Goal: Task Accomplishment & Management: Manage account settings

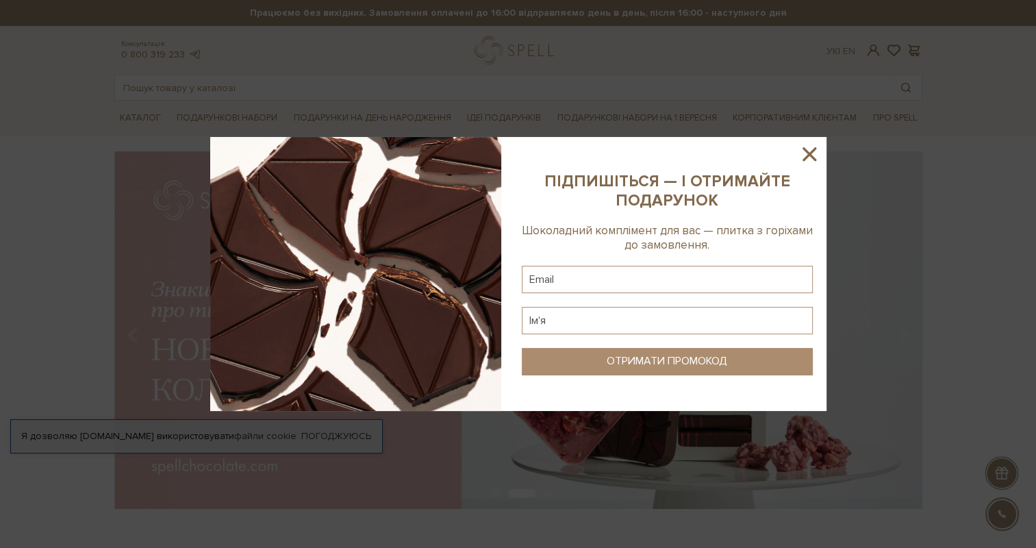
click at [807, 151] on icon at bounding box center [809, 154] width 14 height 14
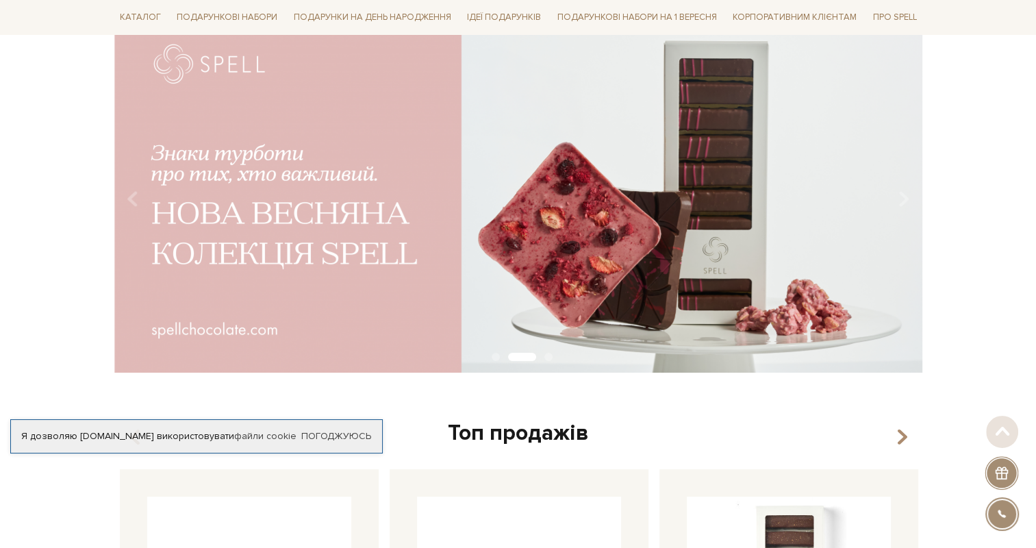
scroll to position [137, 0]
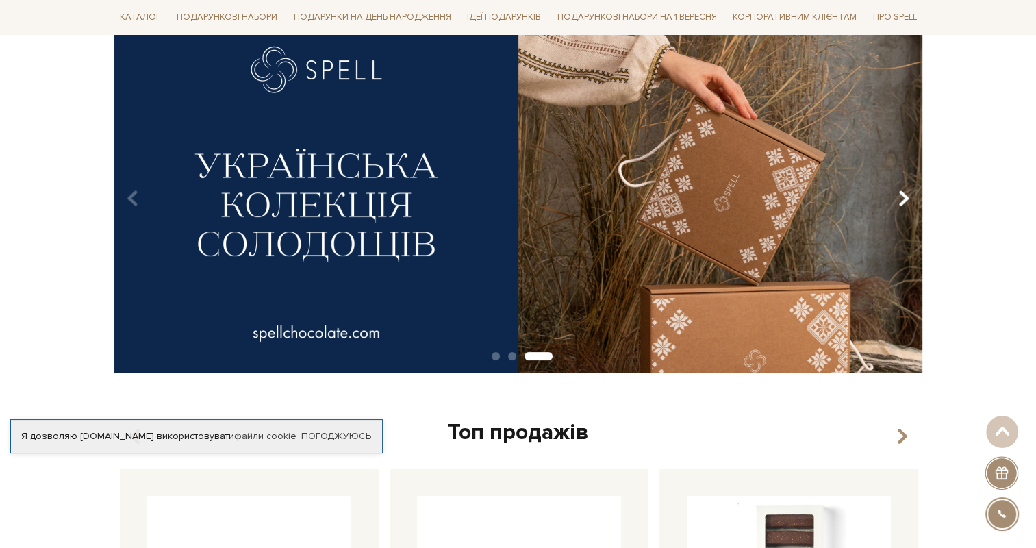
click at [906, 199] on icon "Carousel Navigation" at bounding box center [903, 198] width 12 height 23
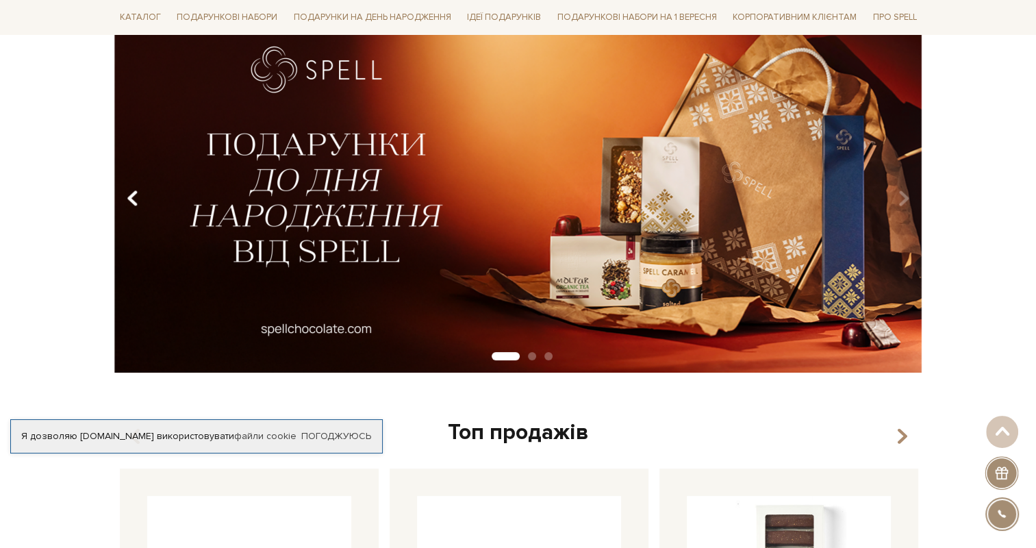
click at [140, 197] on button "Carousel Navigation" at bounding box center [135, 198] width 18 height 31
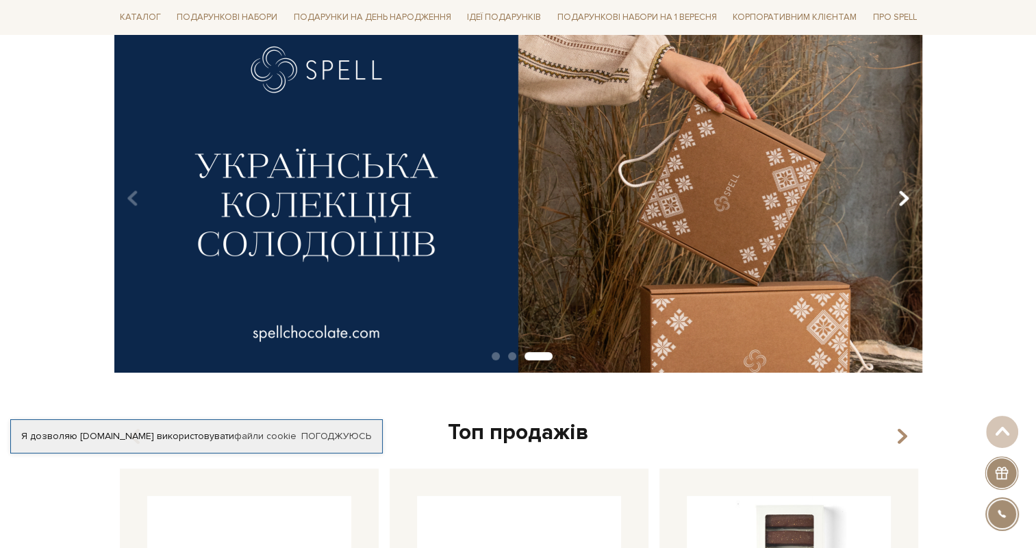
click at [903, 200] on icon "Carousel Navigation" at bounding box center [903, 198] width 12 height 23
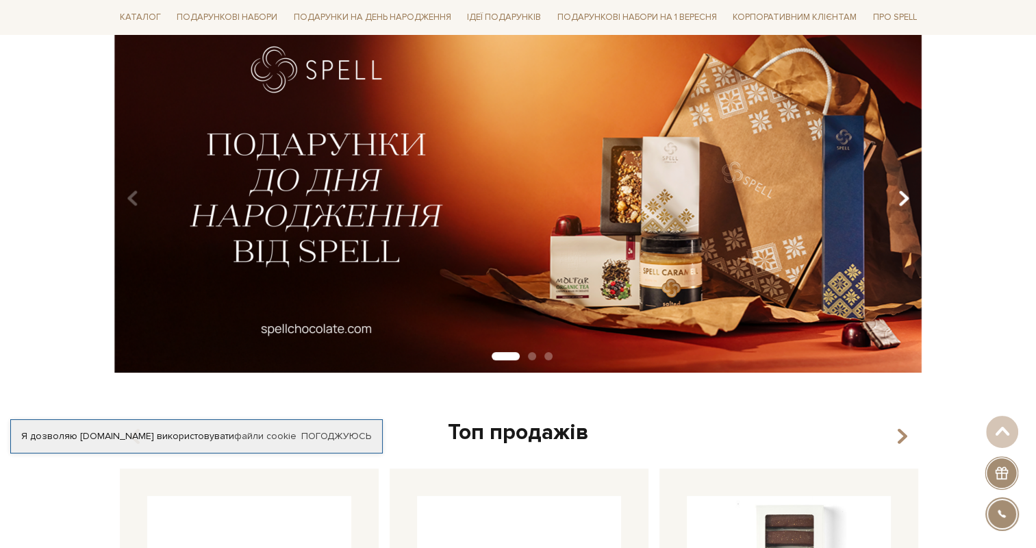
click at [903, 200] on icon "Carousel Navigation" at bounding box center [903, 198] width 12 height 23
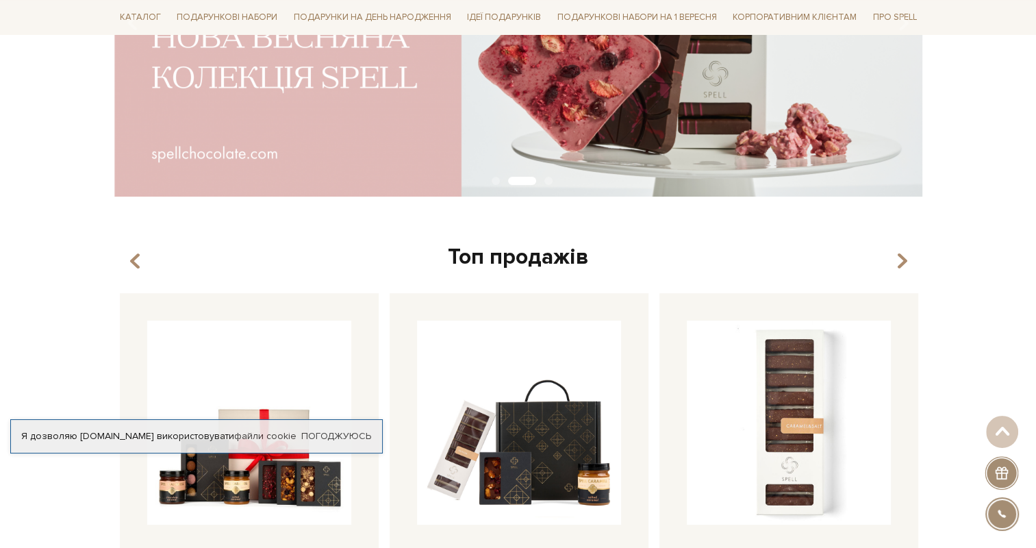
scroll to position [0, 0]
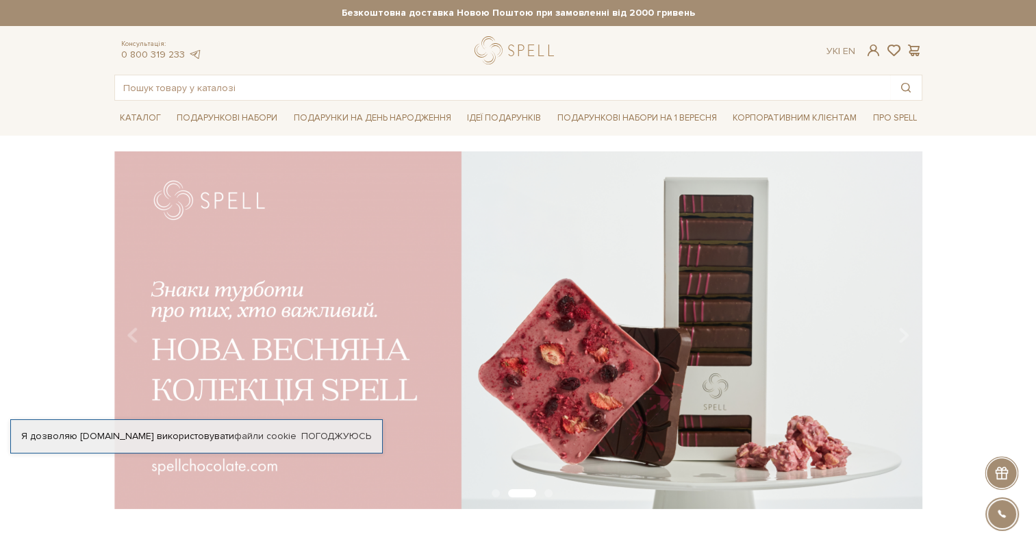
click at [48, 300] on div "slide 3 of 3" at bounding box center [518, 325] width 1036 height 348
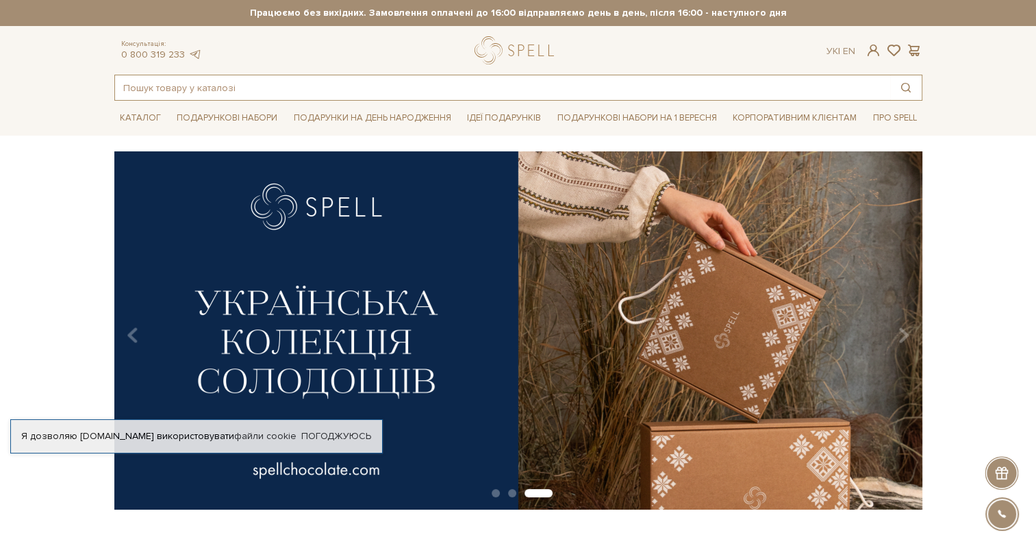
click at [341, 89] on input "text" at bounding box center [502, 87] width 775 height 25
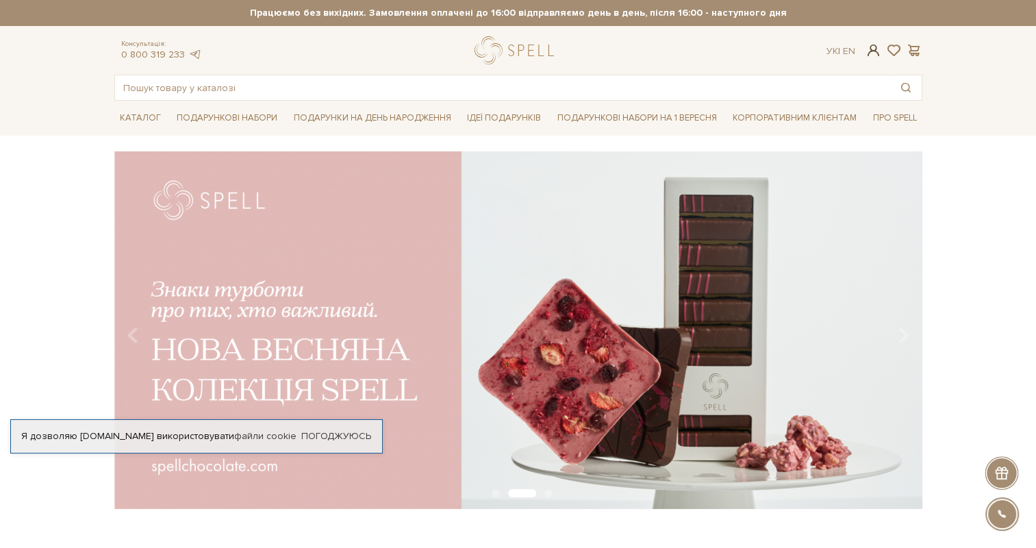
click at [879, 55] on span at bounding box center [872, 50] width 16 height 14
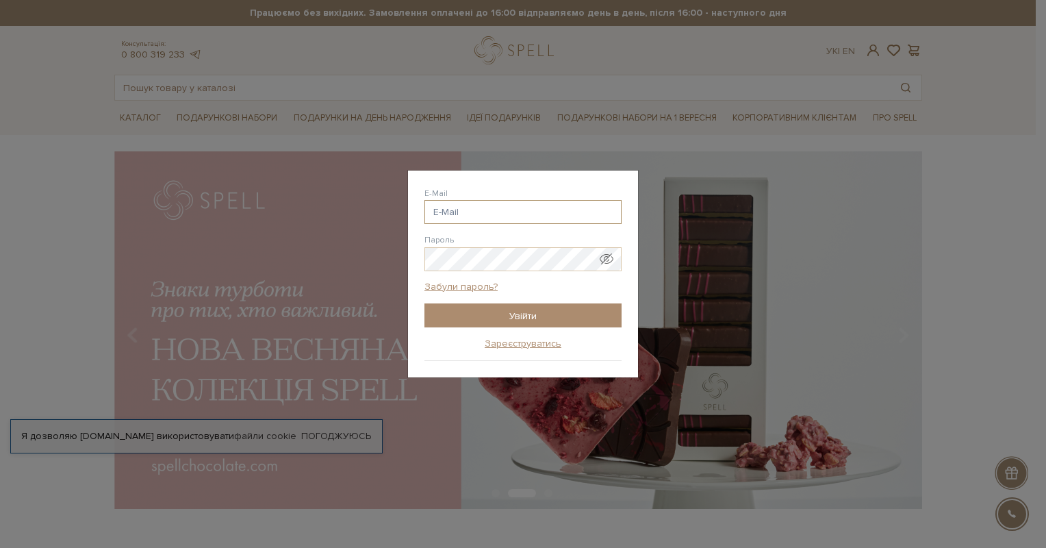
click at [488, 212] on input "E-Mail" at bounding box center [522, 212] width 197 height 24
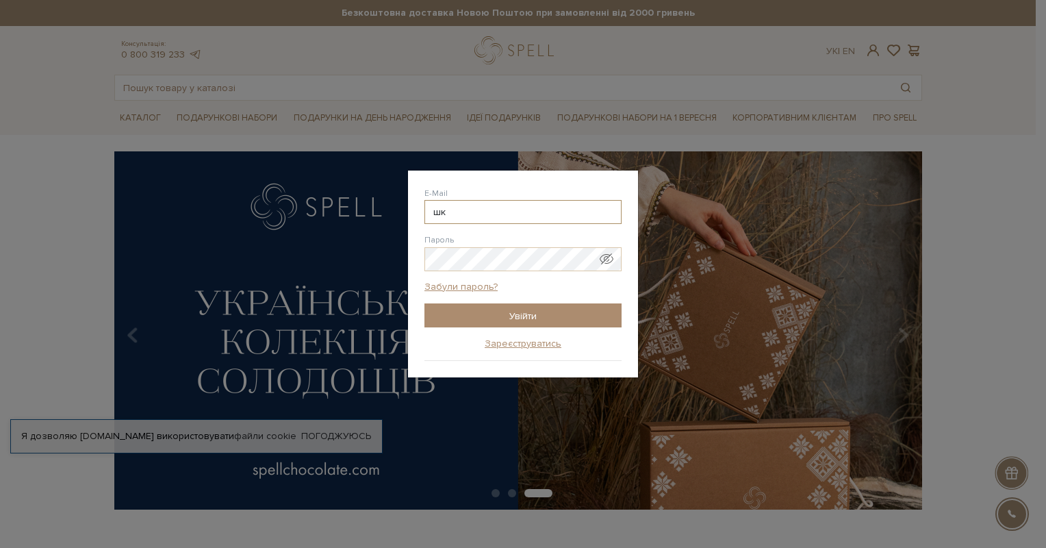
type input "ш"
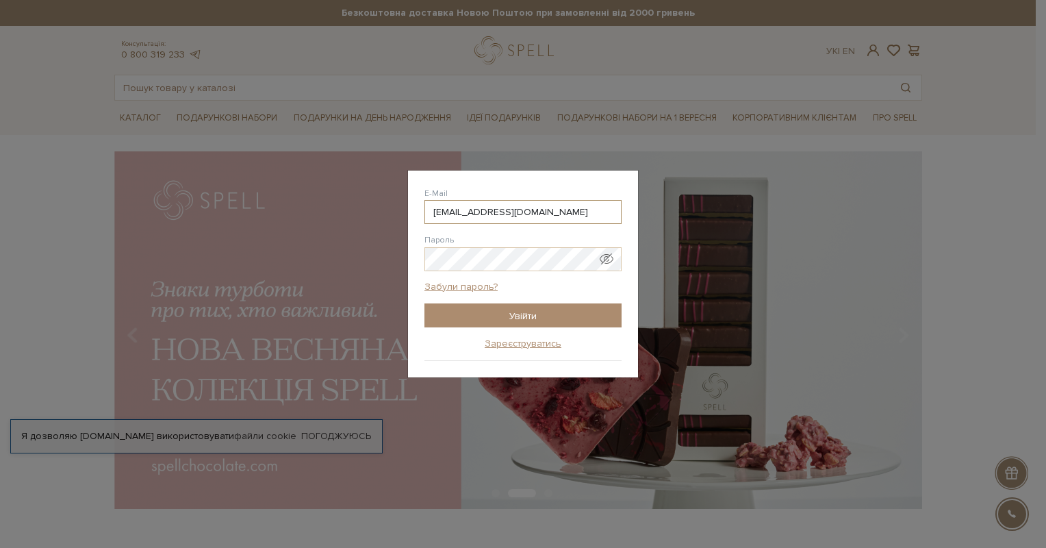
type input "irynkapral@gmail.com"
click at [605, 260] on span "Показати пароль у вигляді звичайного тексту. Попередження: це відобразить ваш п…" at bounding box center [607, 259] width 14 height 14
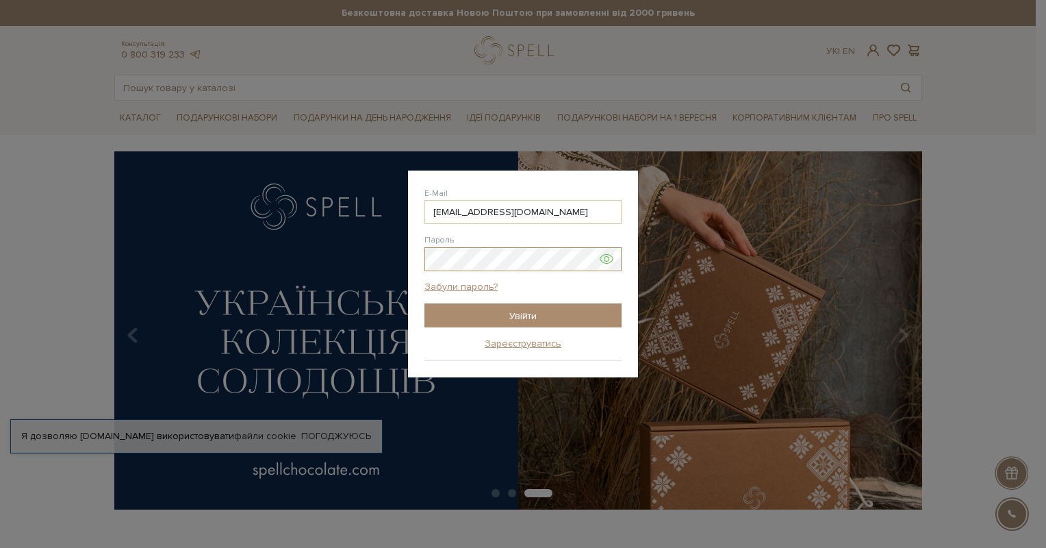
click at [424, 303] on input "Увійти" at bounding box center [522, 315] width 197 height 24
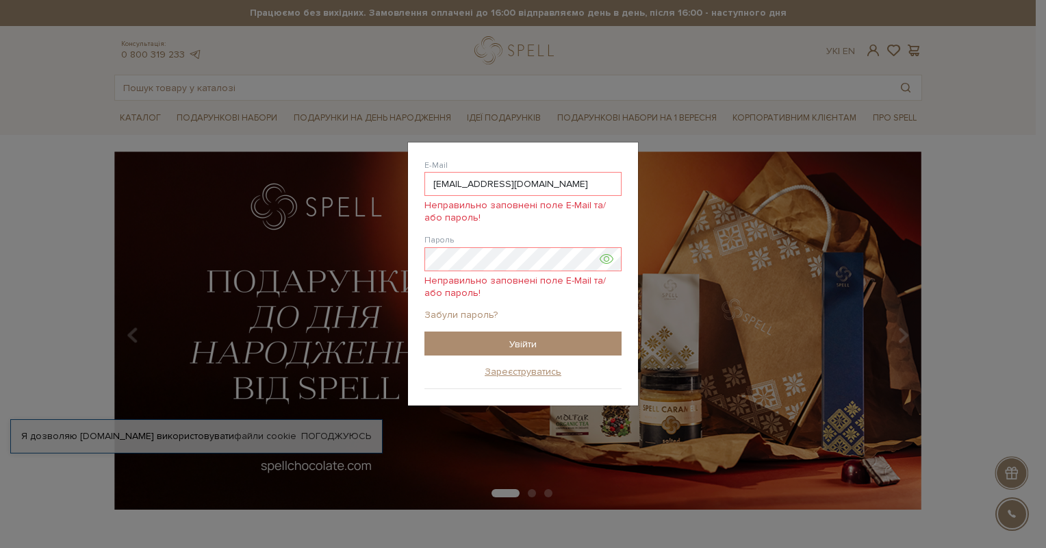
click at [457, 313] on link "Забули пароль?" at bounding box center [460, 315] width 73 height 12
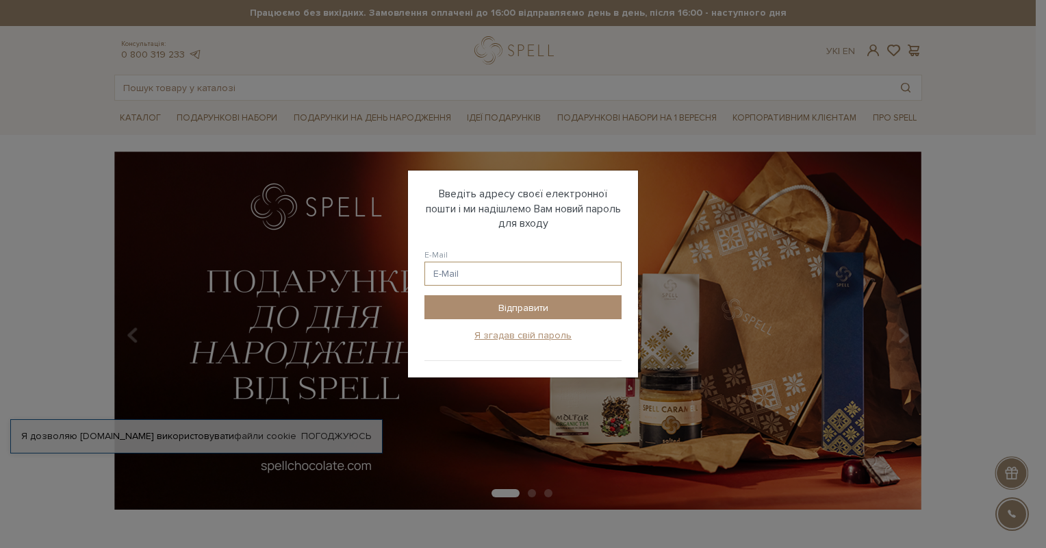
click at [504, 274] on input "E-Mail" at bounding box center [522, 273] width 197 height 24
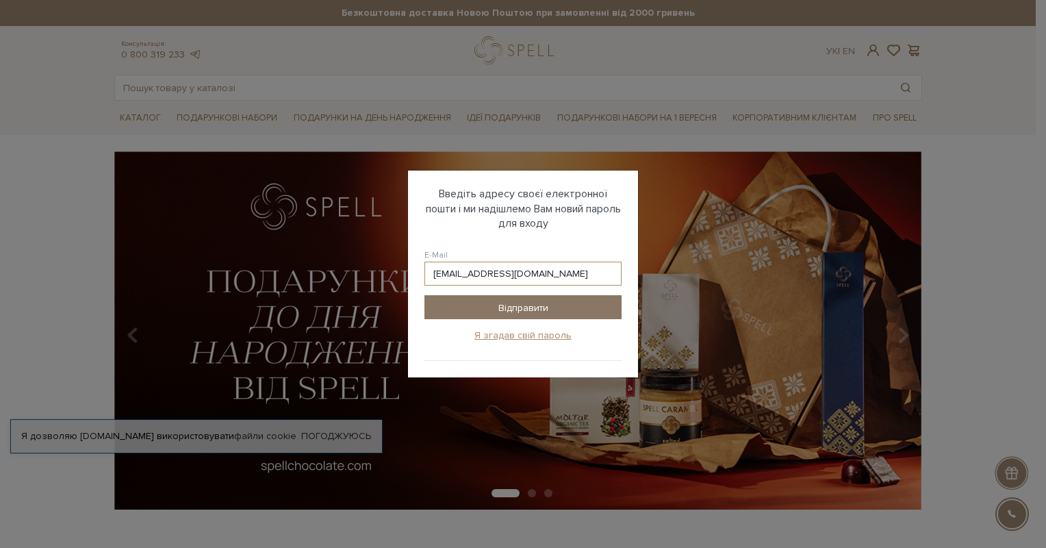
type input "irynkapral@gmail.com"
click at [518, 303] on input "Відправити" at bounding box center [522, 307] width 197 height 24
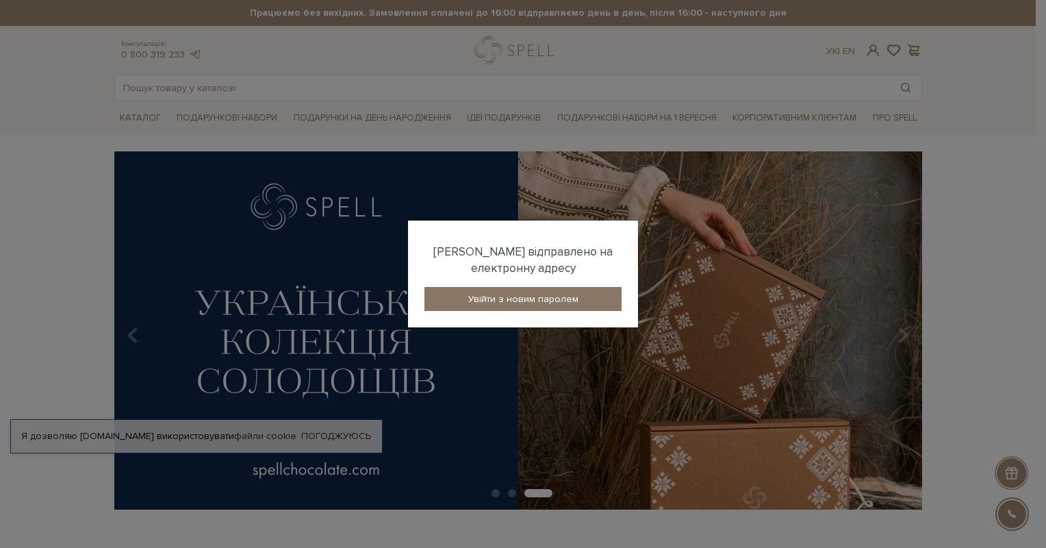
click at [587, 296] on link "Увійти з новим паролем" at bounding box center [522, 299] width 197 height 24
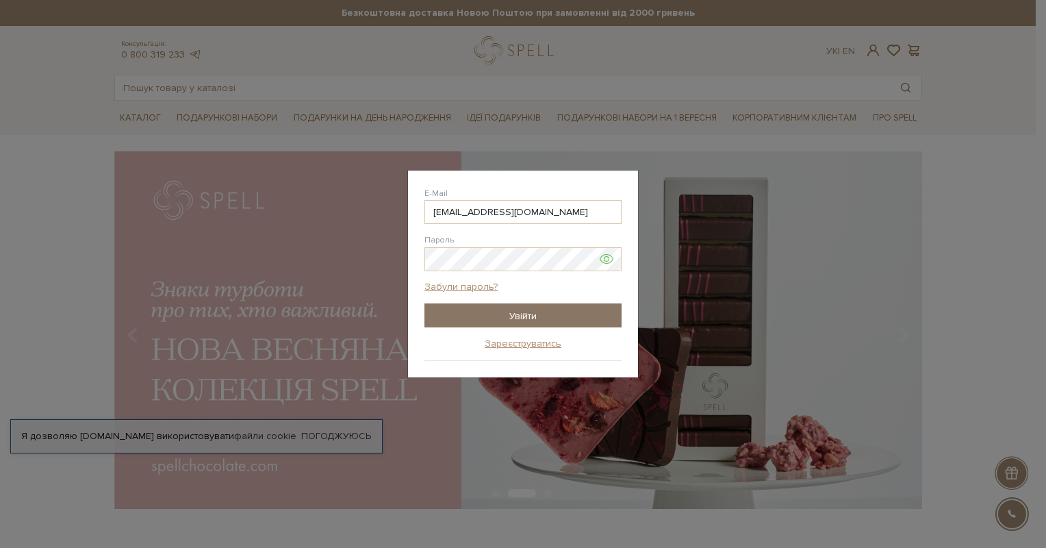
click at [515, 307] on input "Увійти" at bounding box center [522, 315] width 197 height 24
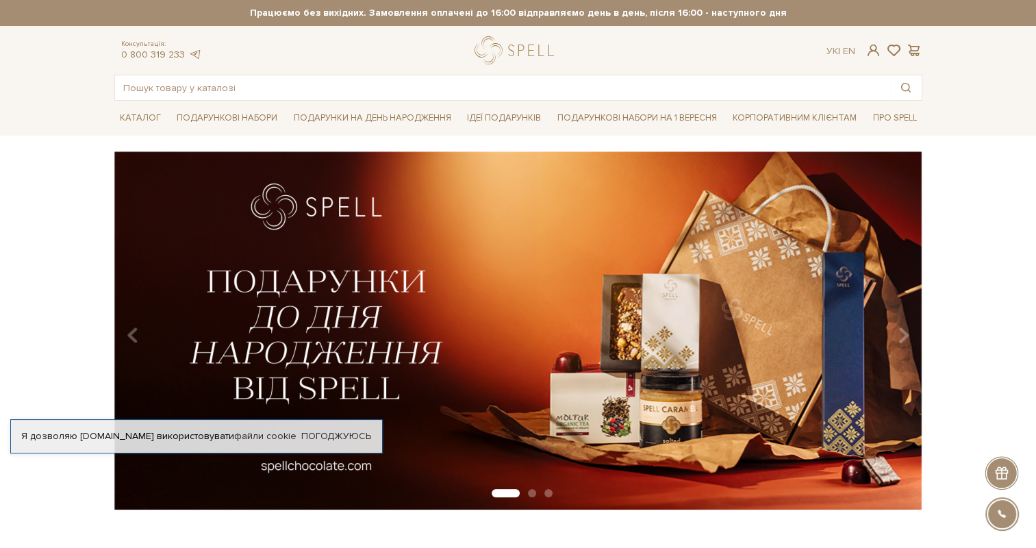
click at [68, 249] on div "slide 2 of 3" at bounding box center [518, 325] width 1036 height 348
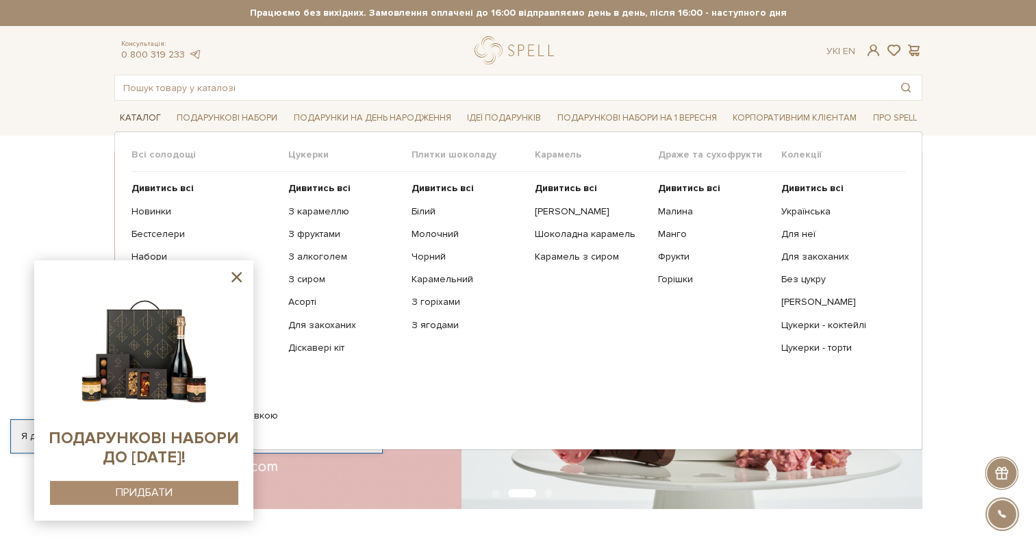
click at [135, 116] on link "Каталог" at bounding box center [140, 117] width 52 height 21
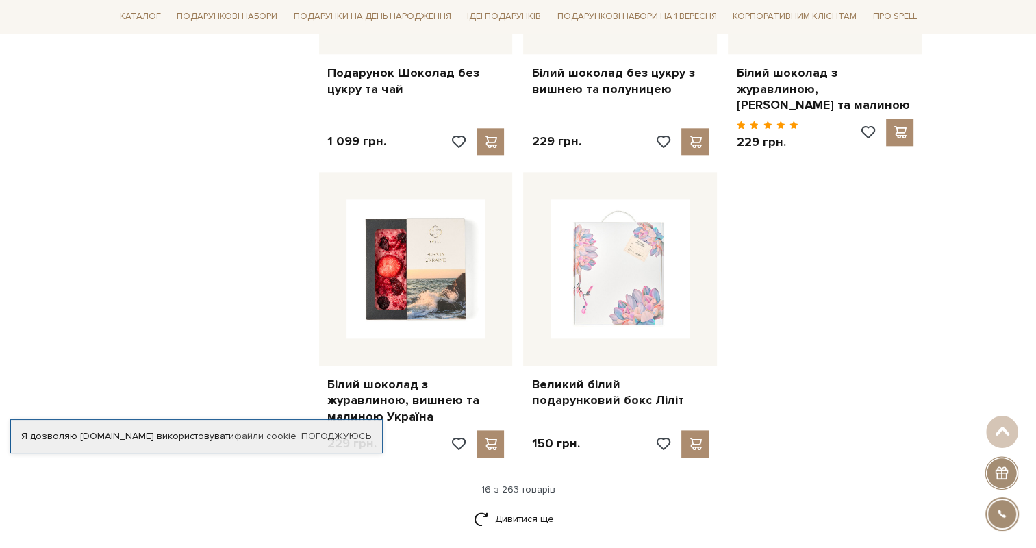
scroll to position [1711, 0]
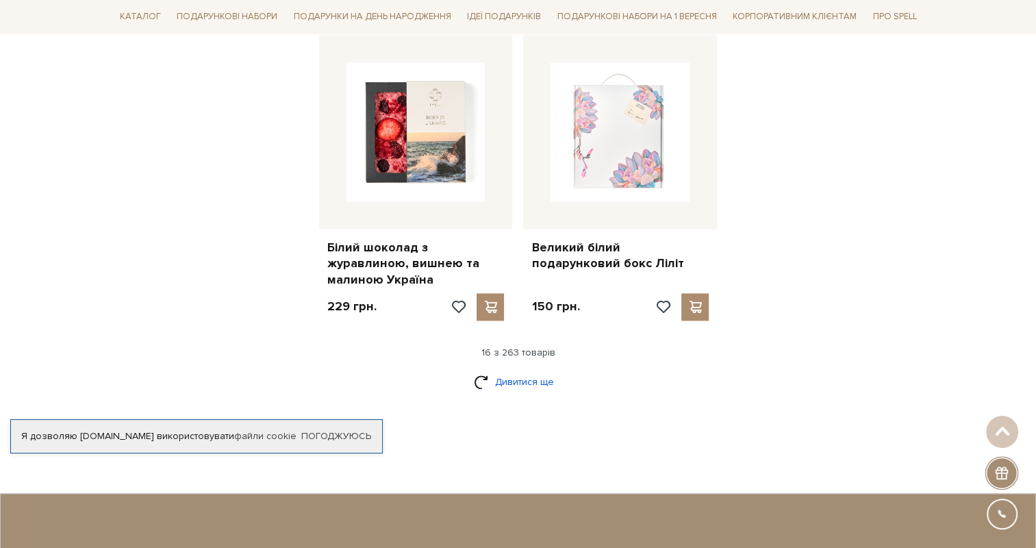
click at [513, 370] on link "Дивитися ще" at bounding box center [518, 382] width 89 height 24
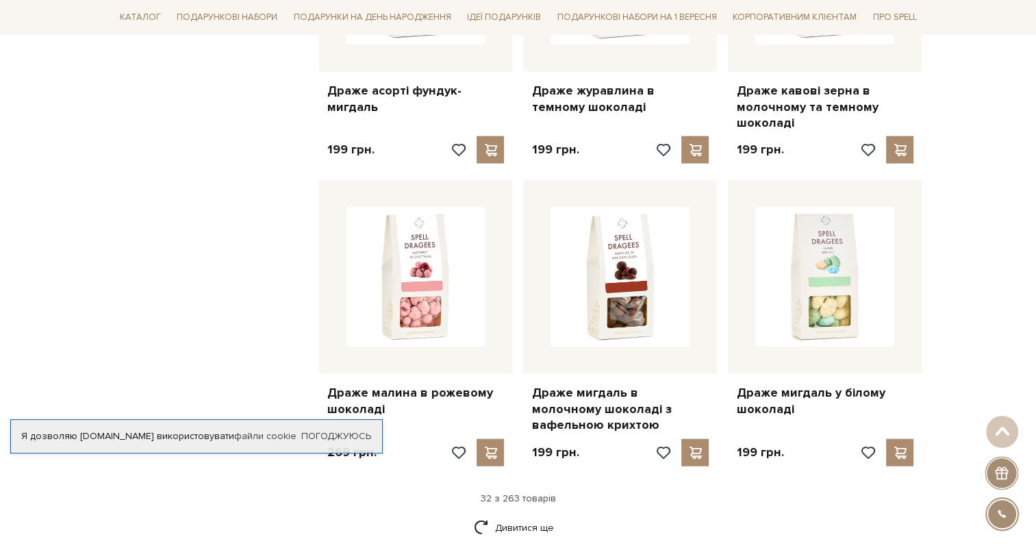
scroll to position [3217, 0]
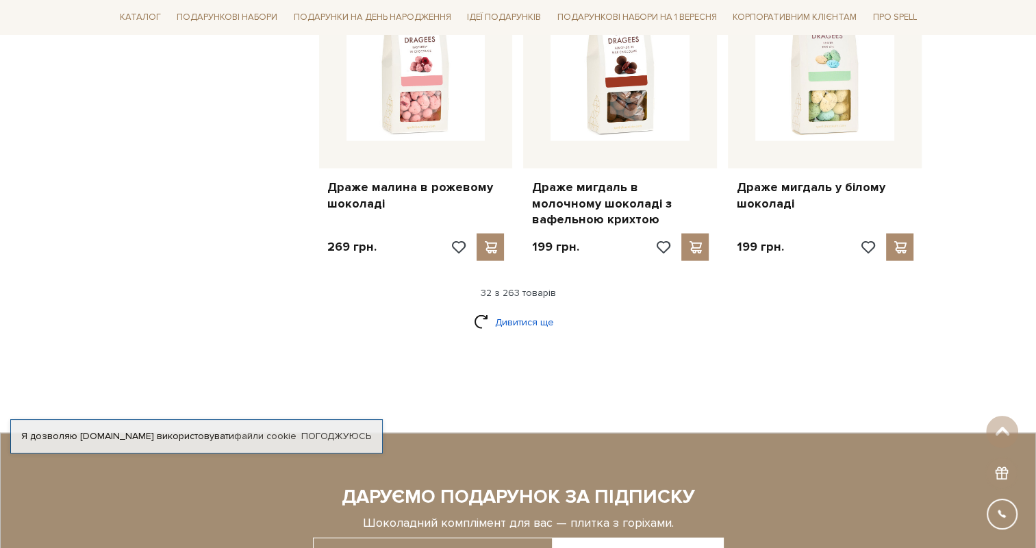
click at [545, 310] on link "Дивитися ще" at bounding box center [518, 322] width 89 height 24
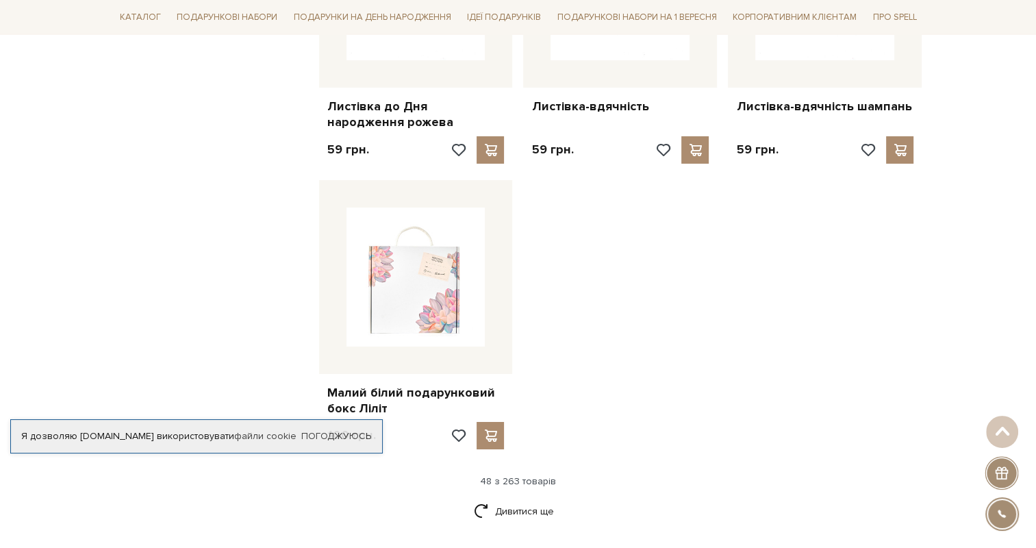
scroll to position [4860, 0]
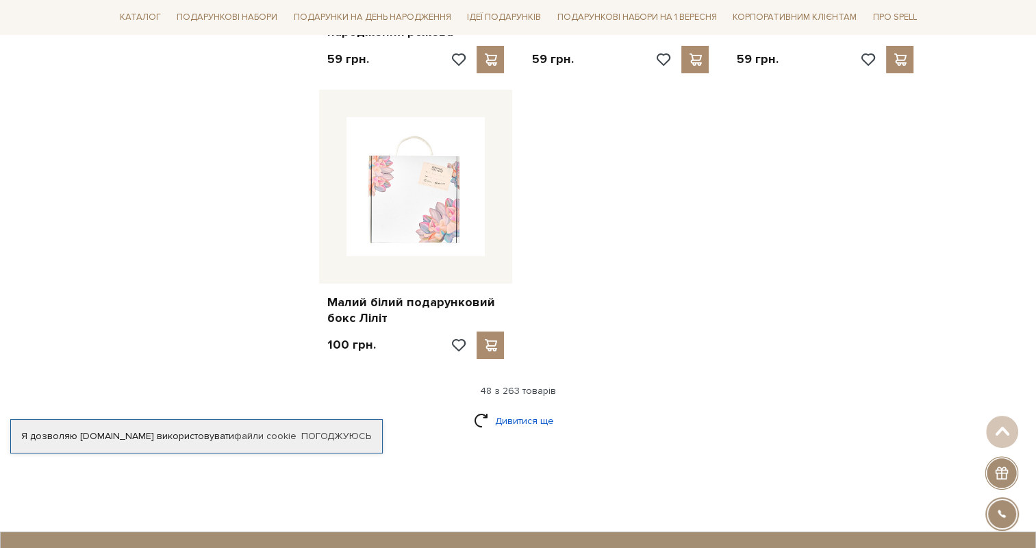
click at [533, 409] on link "Дивитися ще" at bounding box center [518, 421] width 89 height 24
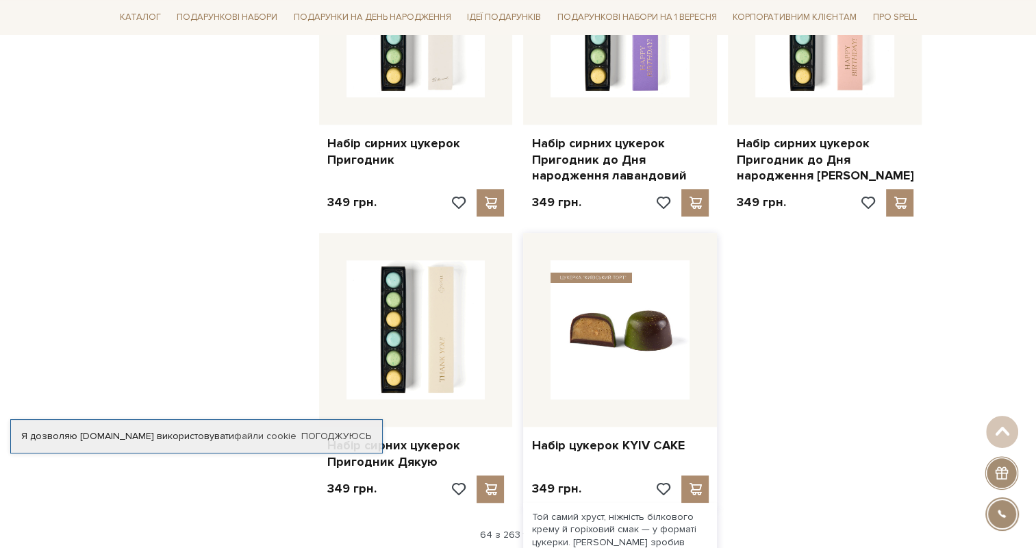
scroll to position [6365, 0]
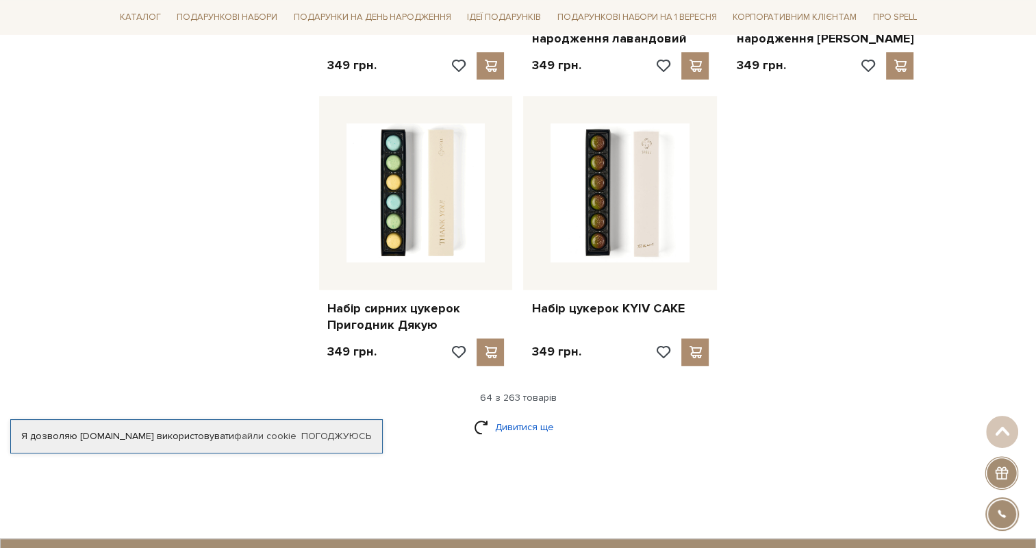
click at [498, 415] on link "Дивитися ще" at bounding box center [518, 427] width 89 height 24
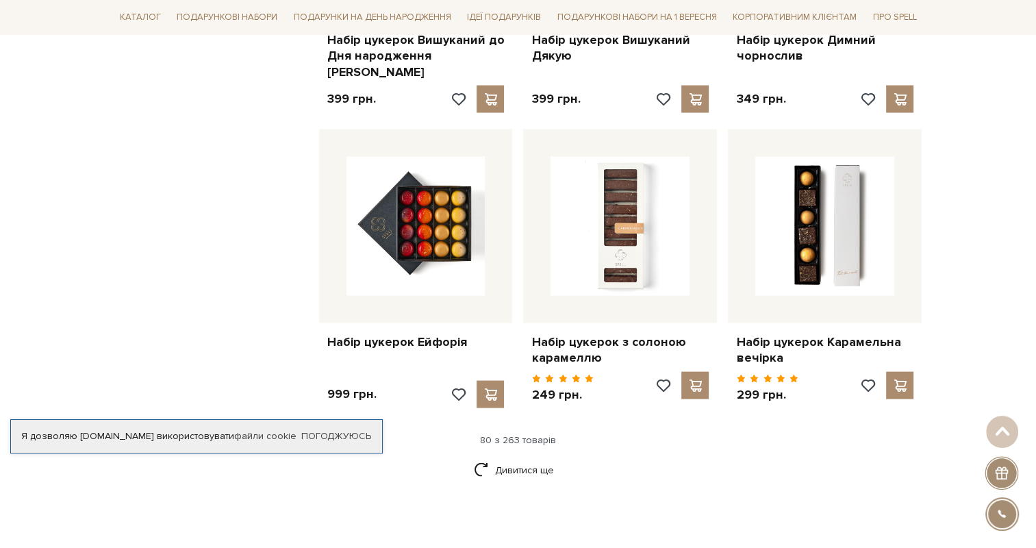
scroll to position [7803, 0]
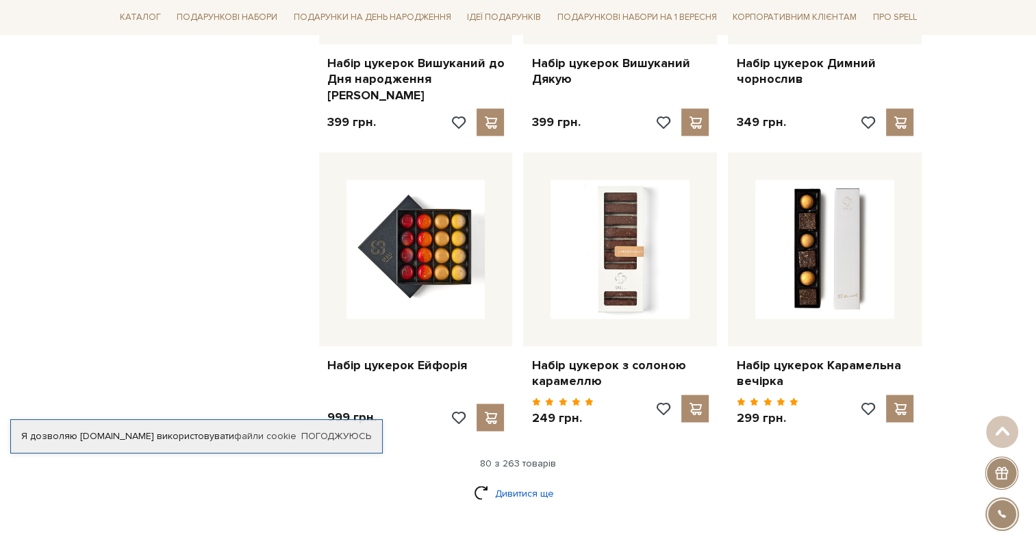
click at [511, 481] on link "Дивитися ще" at bounding box center [518, 493] width 89 height 24
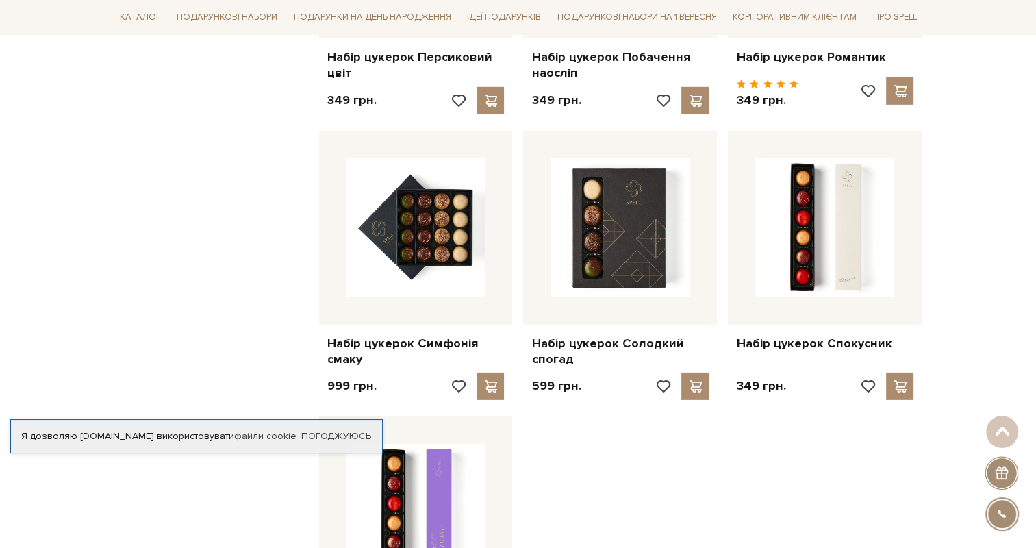
scroll to position [9445, 0]
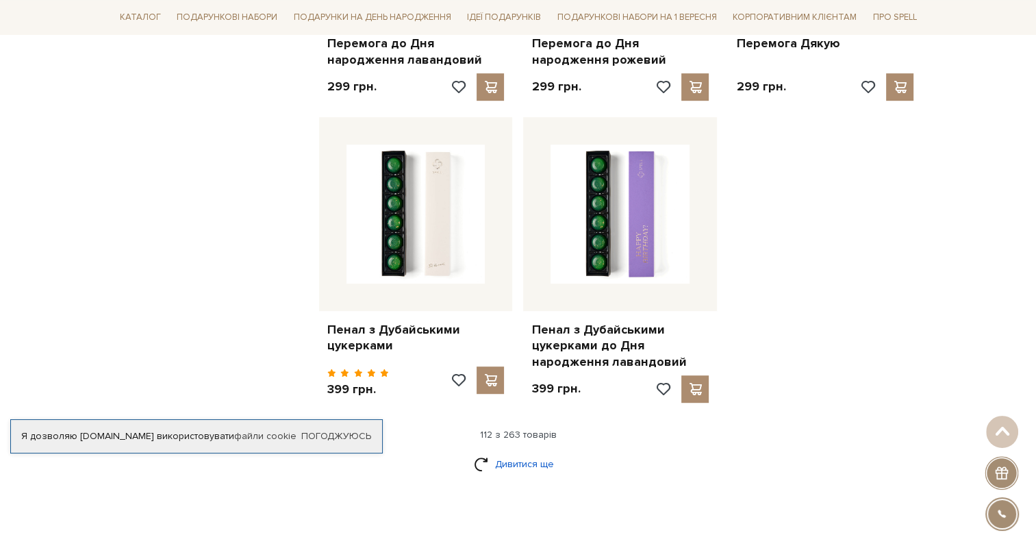
scroll to position [11088, 0]
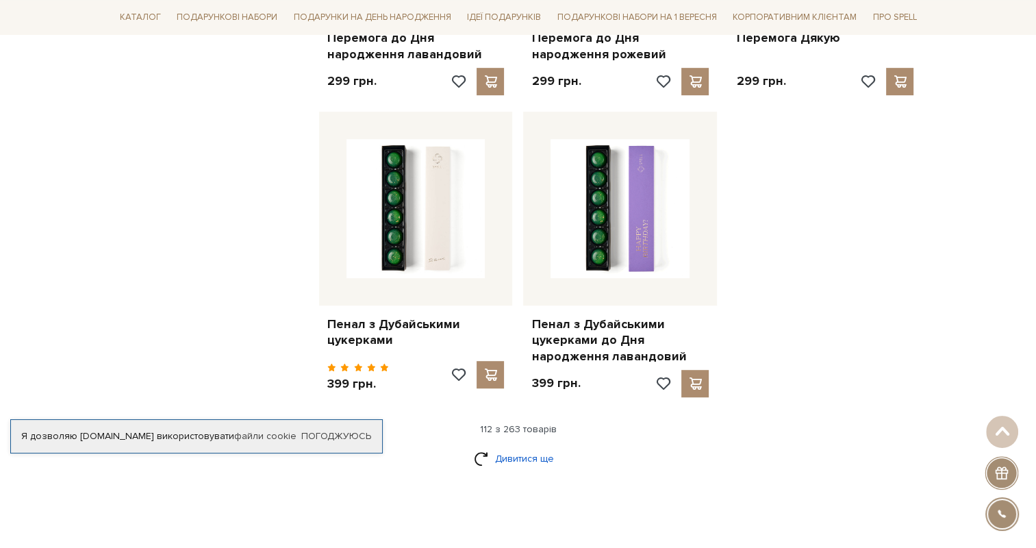
click at [524, 446] on link "Дивитися ще" at bounding box center [518, 458] width 89 height 24
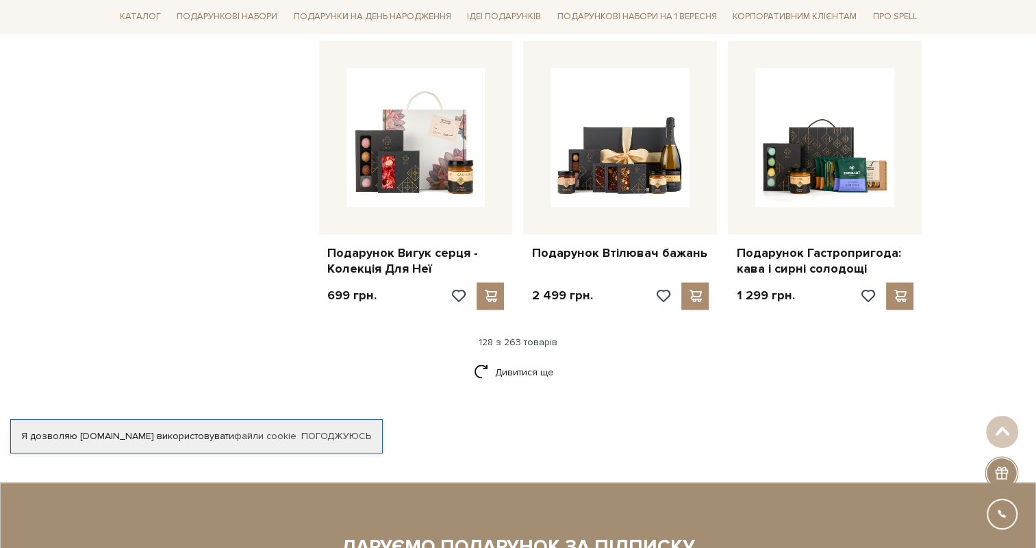
scroll to position [12731, 0]
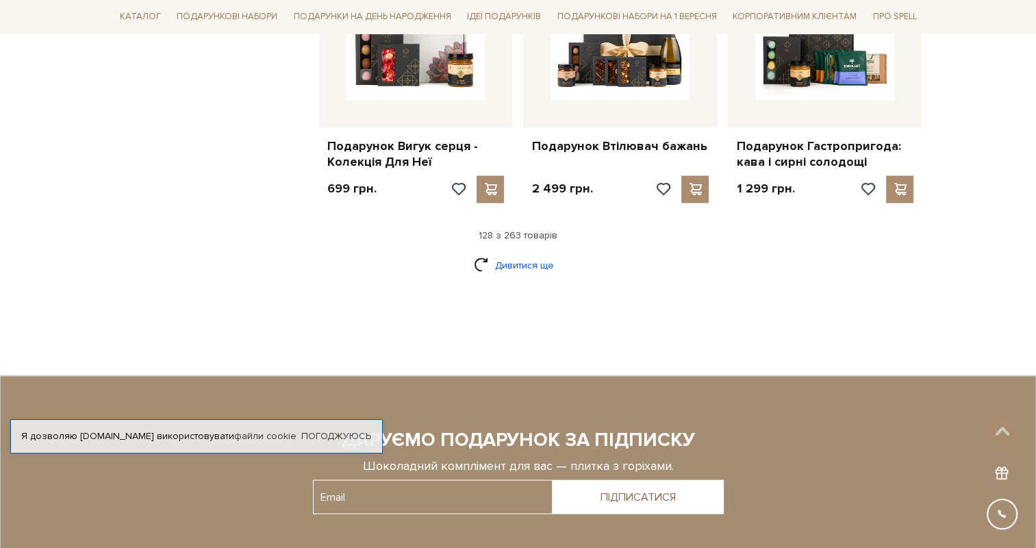
click at [502, 253] on link "Дивитися ще" at bounding box center [518, 265] width 89 height 24
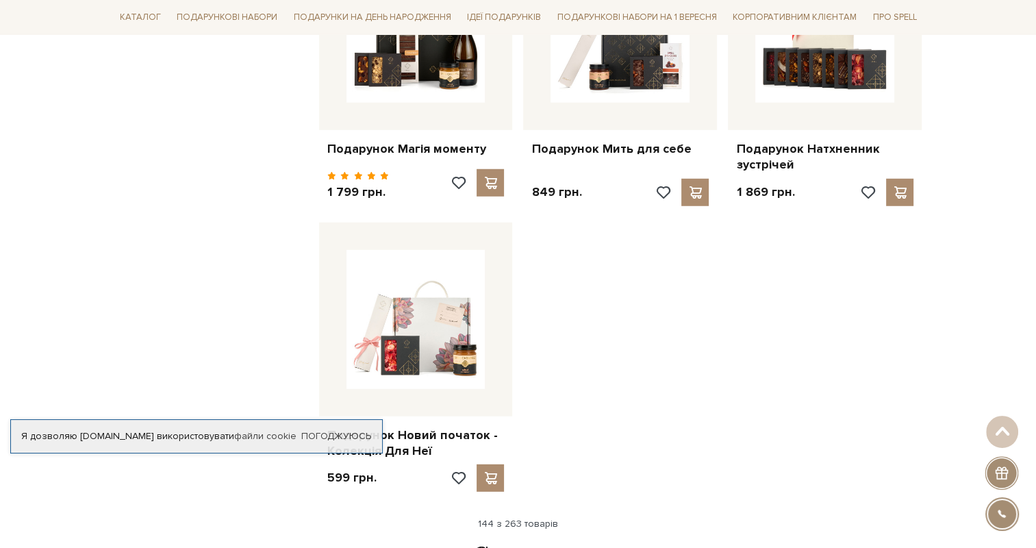
scroll to position [14374, 0]
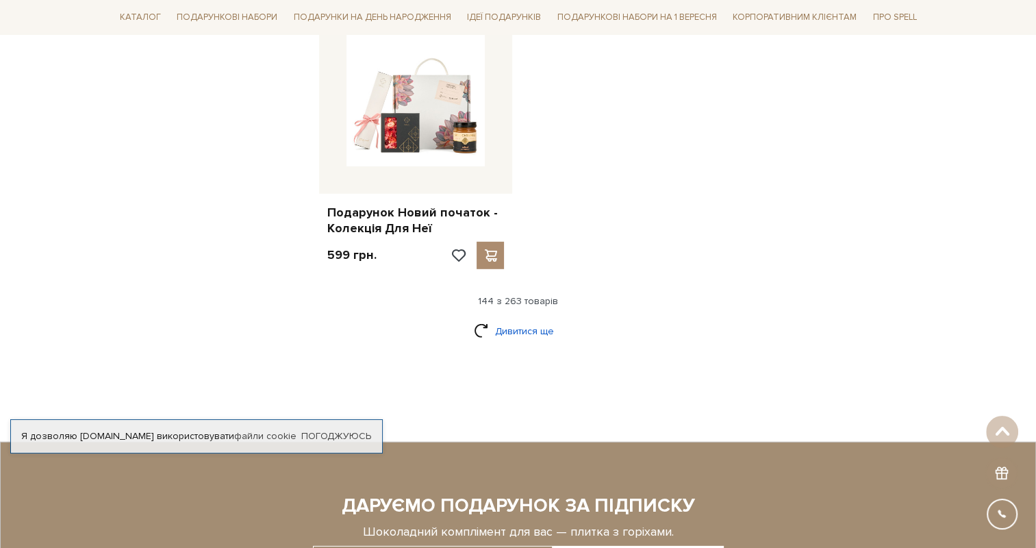
click at [523, 319] on link "Дивитися ще" at bounding box center [518, 331] width 89 height 24
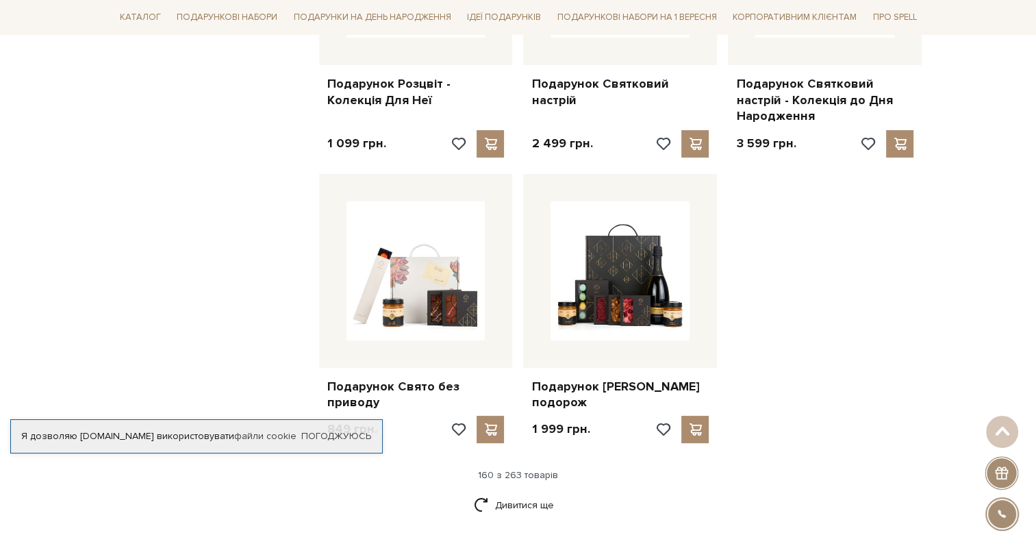
scroll to position [15674, 0]
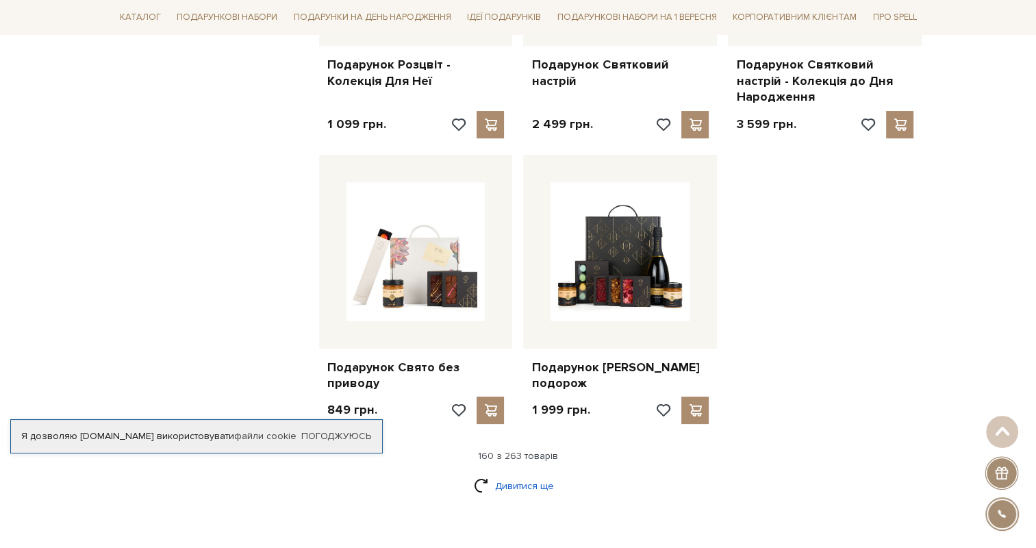
click at [532, 474] on link "Дивитися ще" at bounding box center [518, 486] width 89 height 24
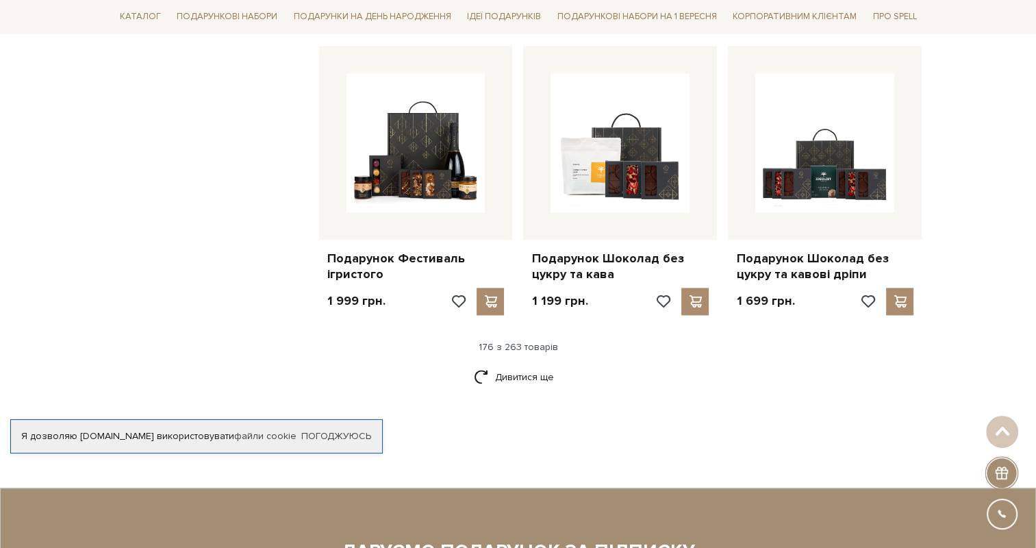
scroll to position [17248, 0]
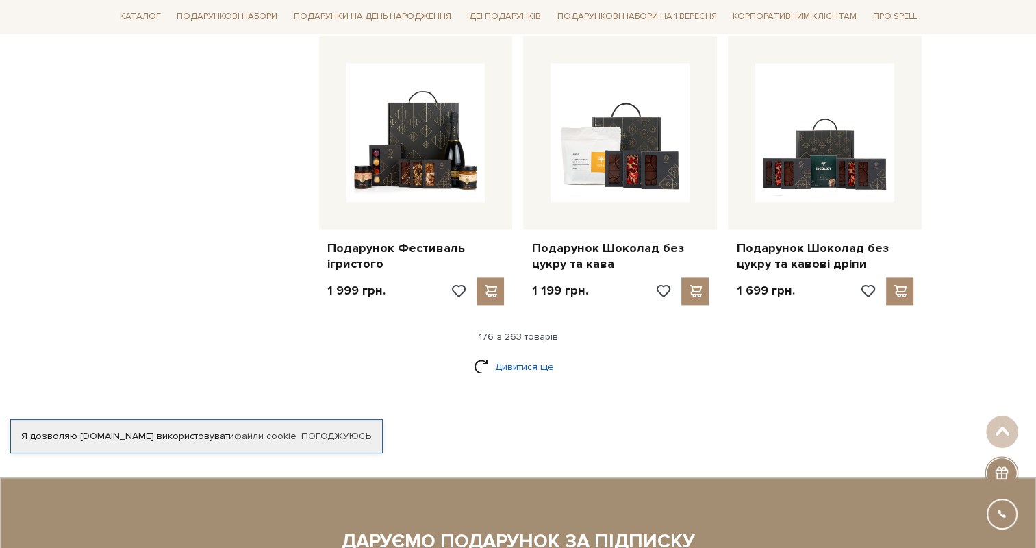
click at [496, 355] on link "Дивитися ще" at bounding box center [518, 367] width 89 height 24
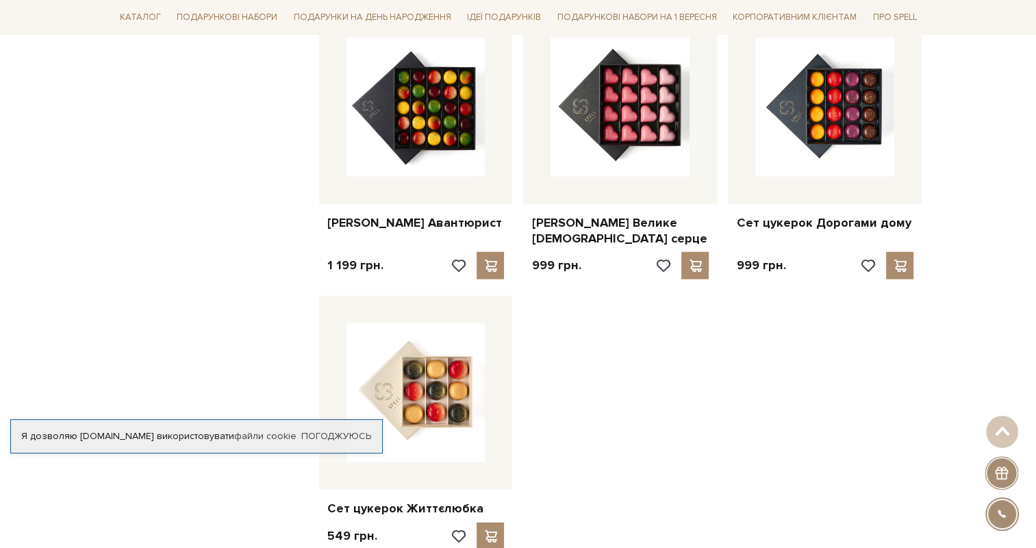
scroll to position [18822, 0]
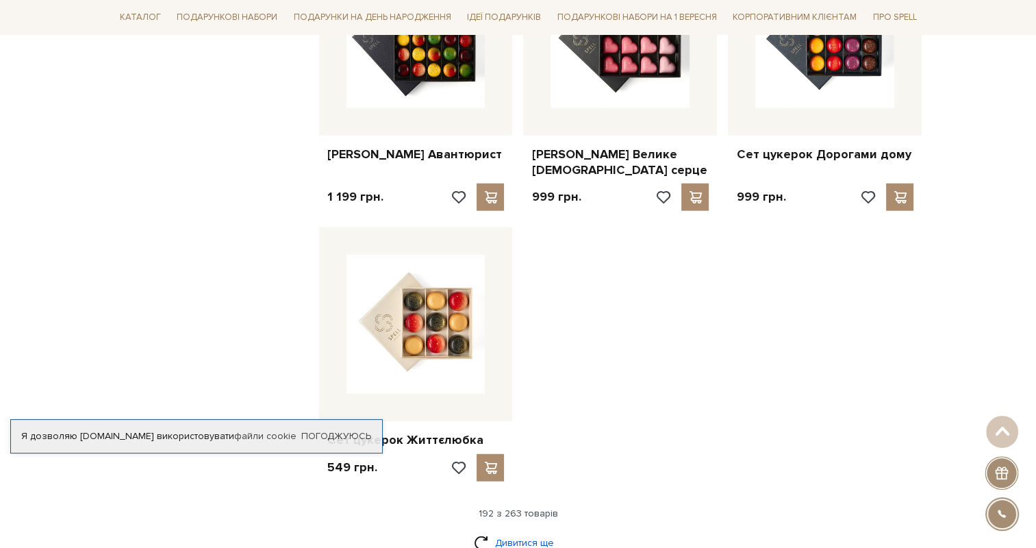
click at [540, 530] on link "Дивитися ще" at bounding box center [518, 542] width 89 height 24
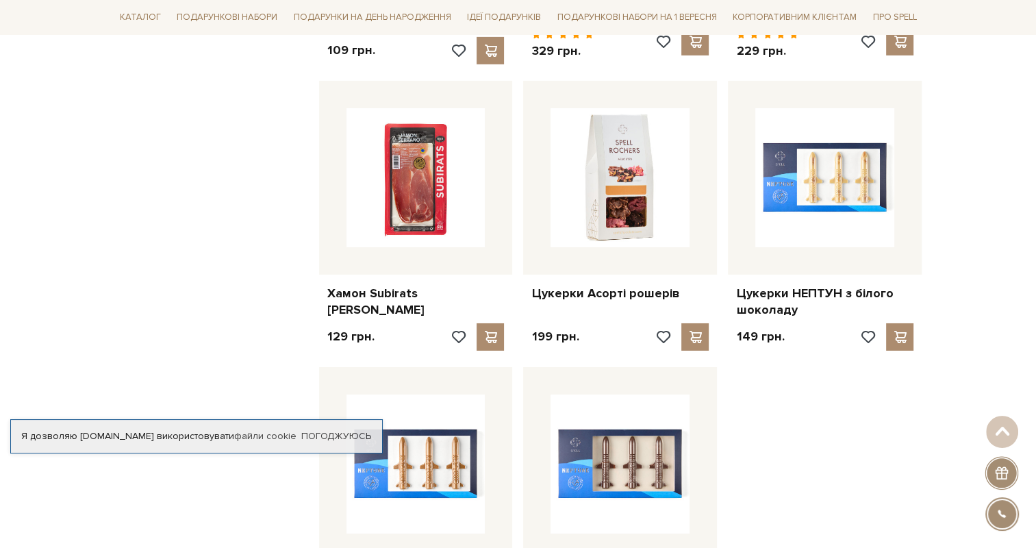
scroll to position [20191, 0]
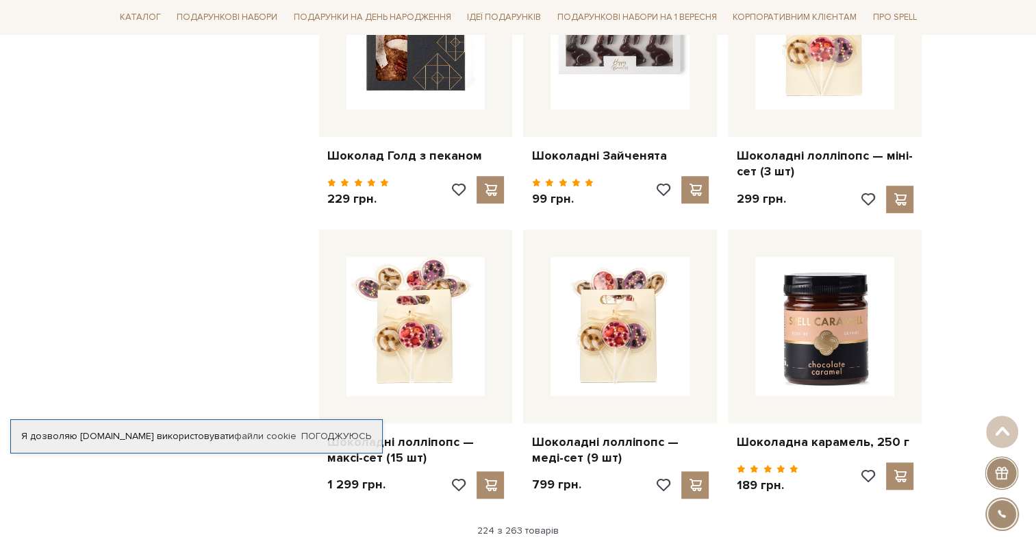
scroll to position [21903, 0]
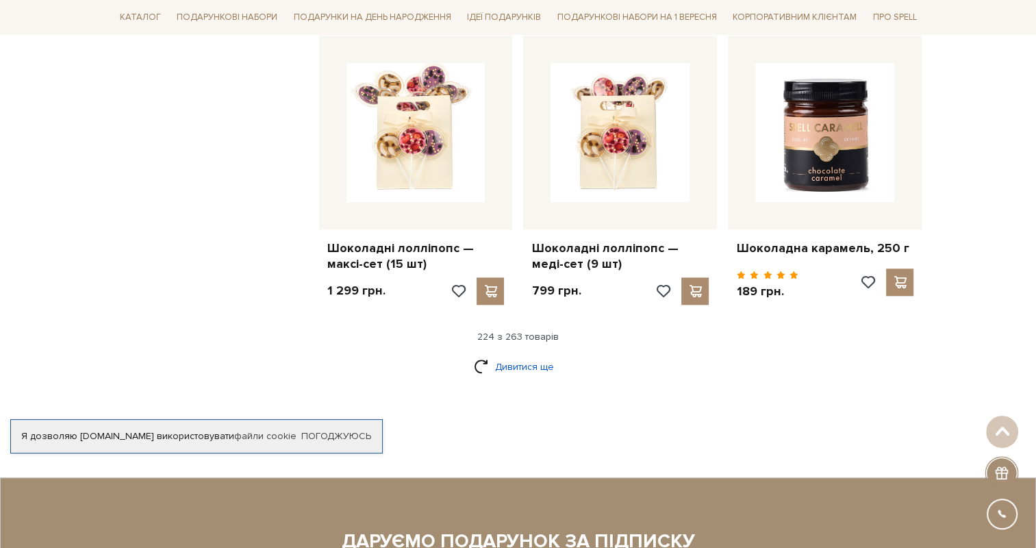
click at [515, 355] on link "Дивитися ще" at bounding box center [518, 367] width 89 height 24
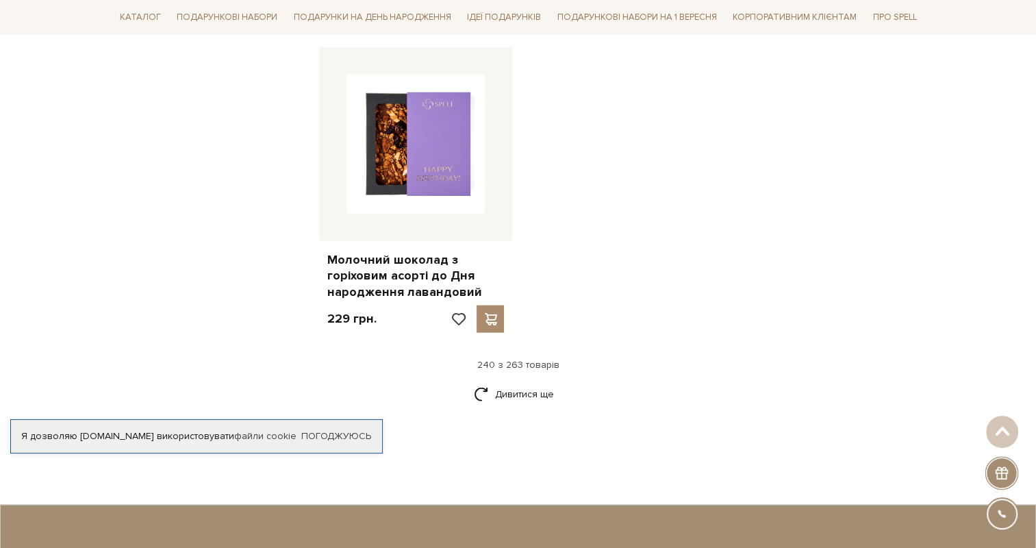
scroll to position [23682, 0]
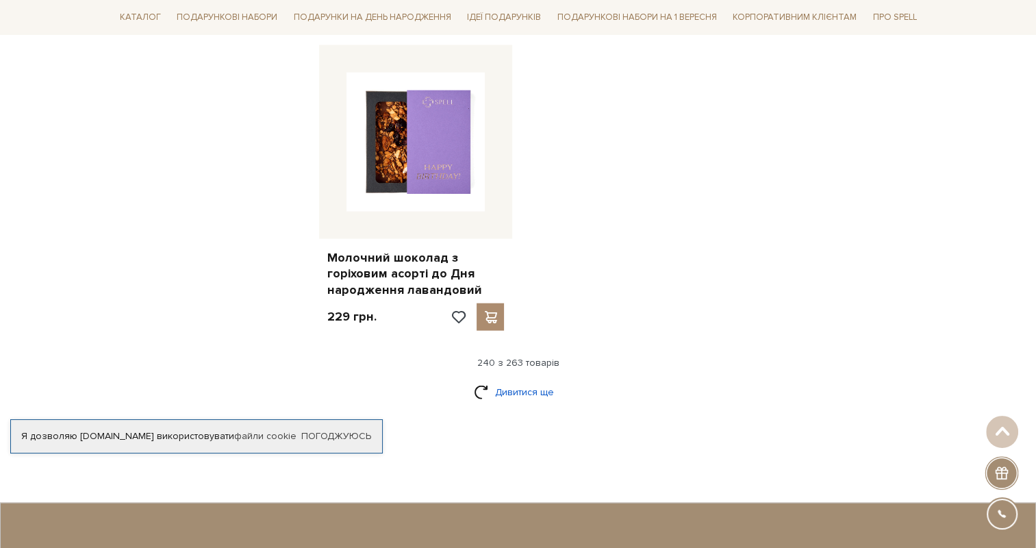
click at [504, 380] on link "Дивитися ще" at bounding box center [518, 392] width 89 height 24
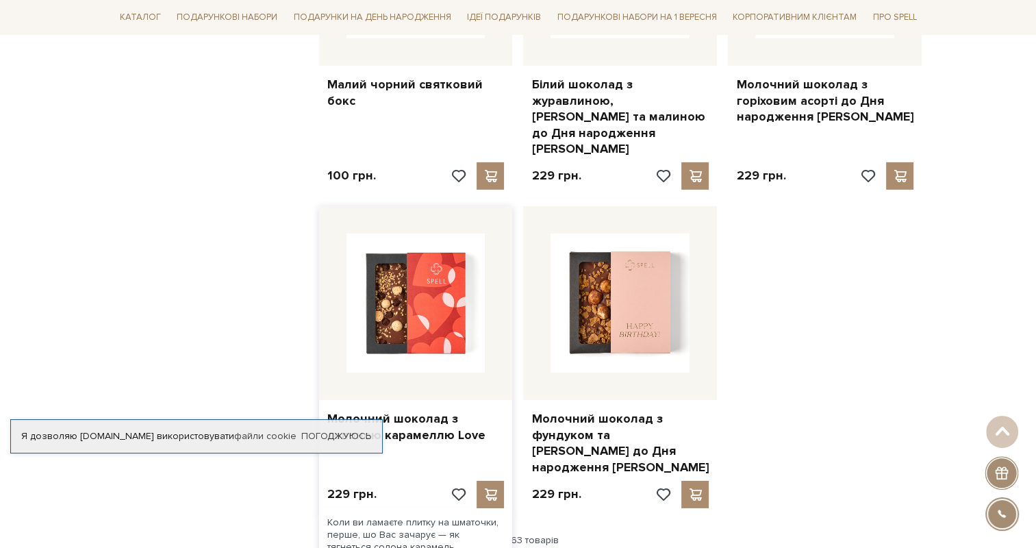
scroll to position [25119, 0]
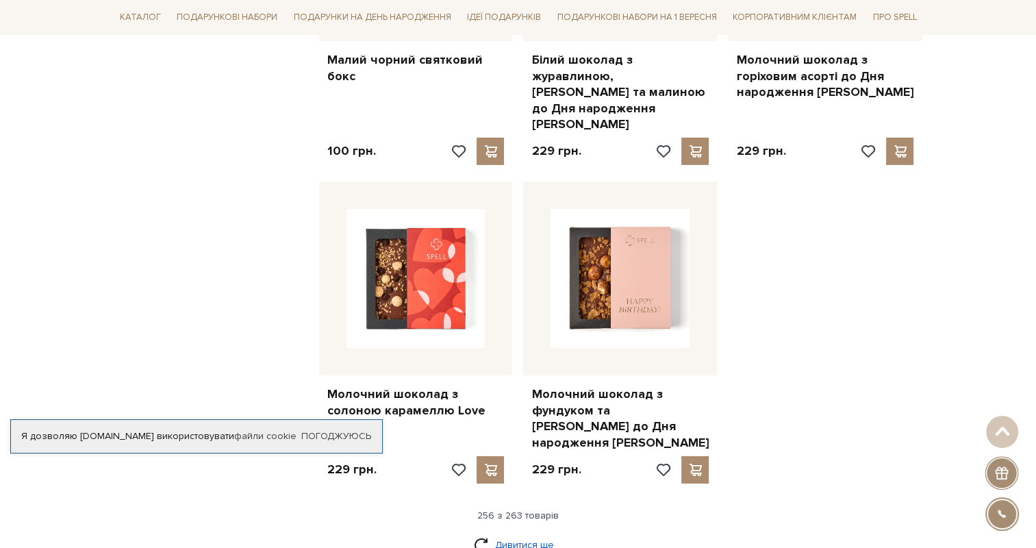
click at [531, 533] on link "Дивитися ще" at bounding box center [518, 545] width 89 height 24
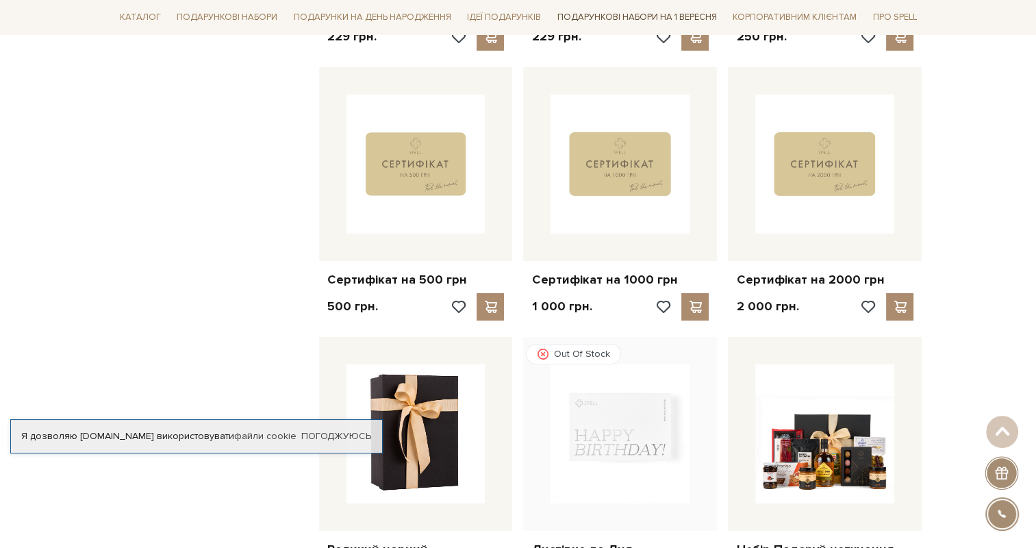
scroll to position [25530, 0]
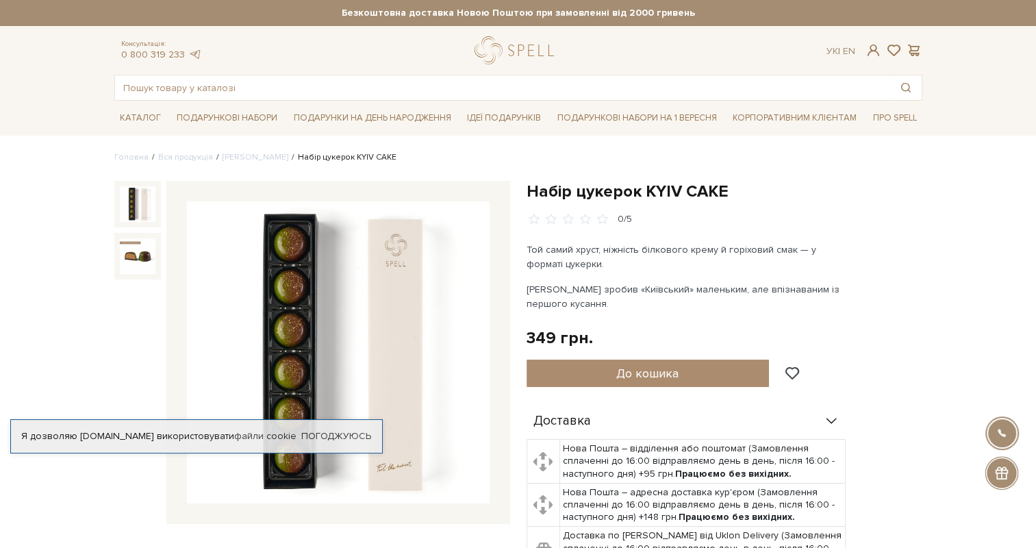
click at [386, 471] on img at bounding box center [338, 352] width 303 height 303
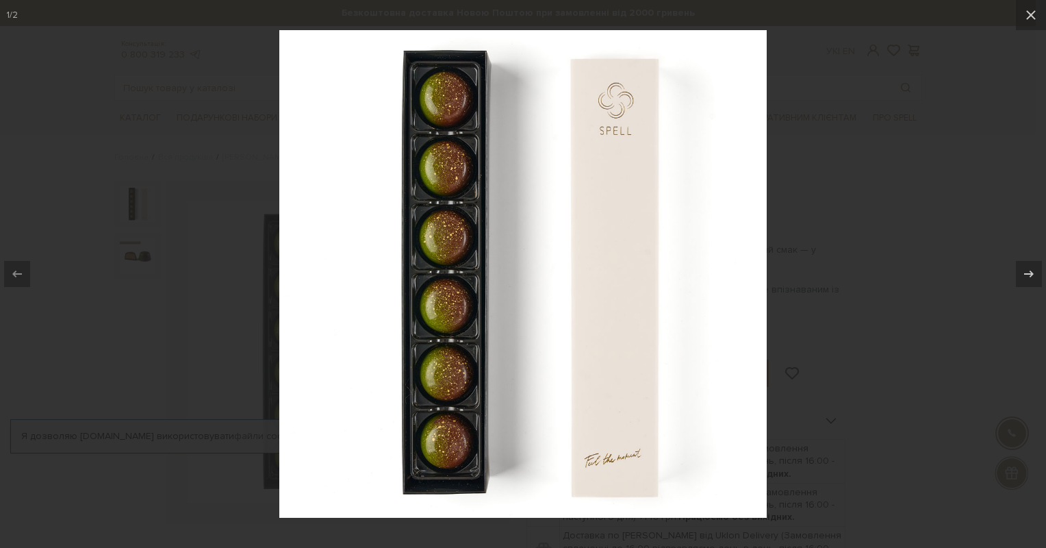
click at [897, 203] on div at bounding box center [523, 274] width 1046 height 548
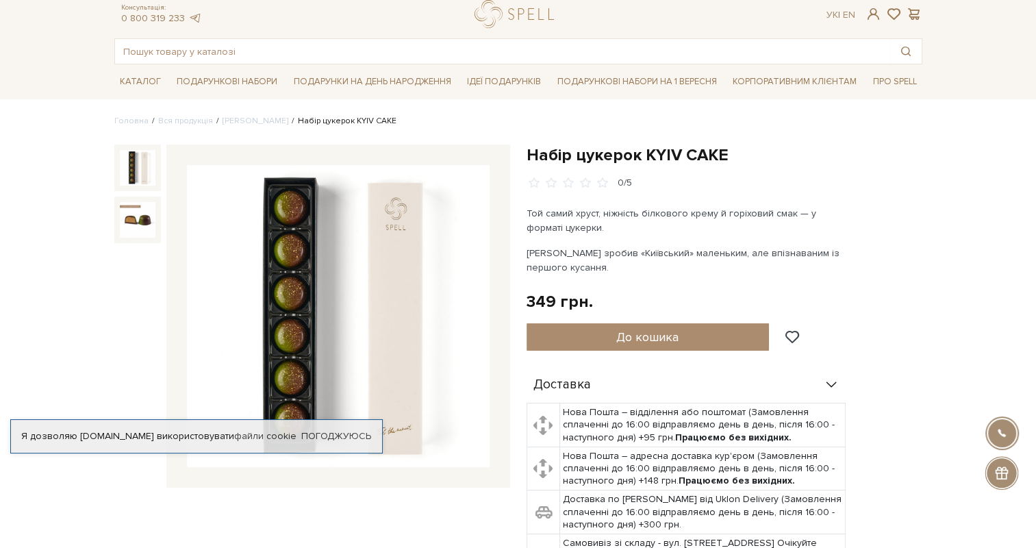
scroll to position [68, 0]
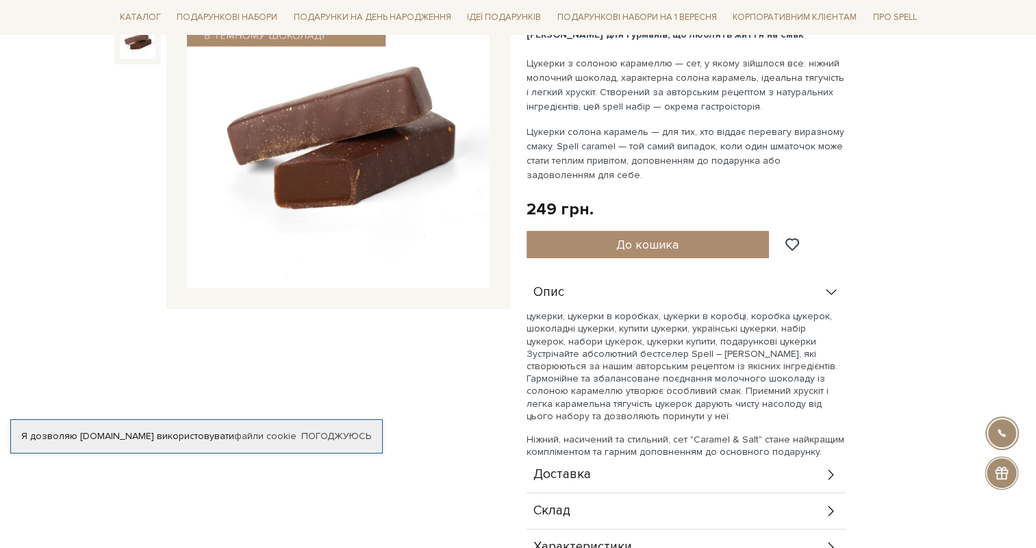
scroll to position [274, 0]
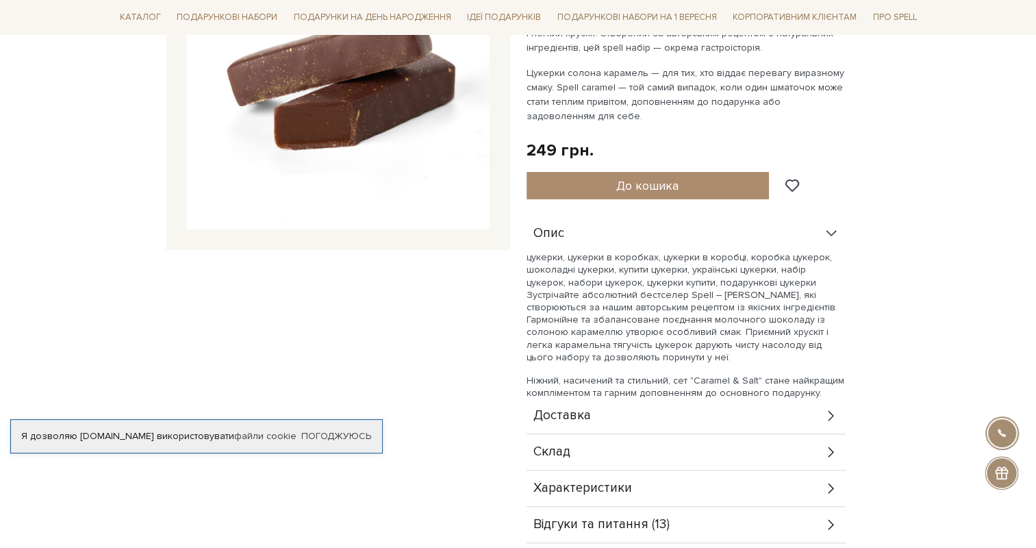
click at [824, 490] on icon at bounding box center [830, 487] width 15 height 15
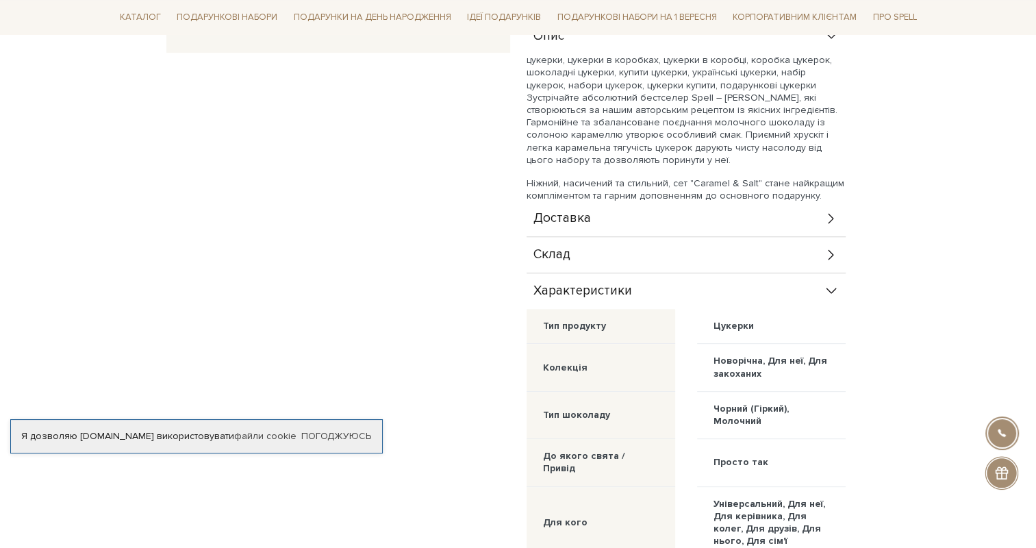
scroll to position [479, 0]
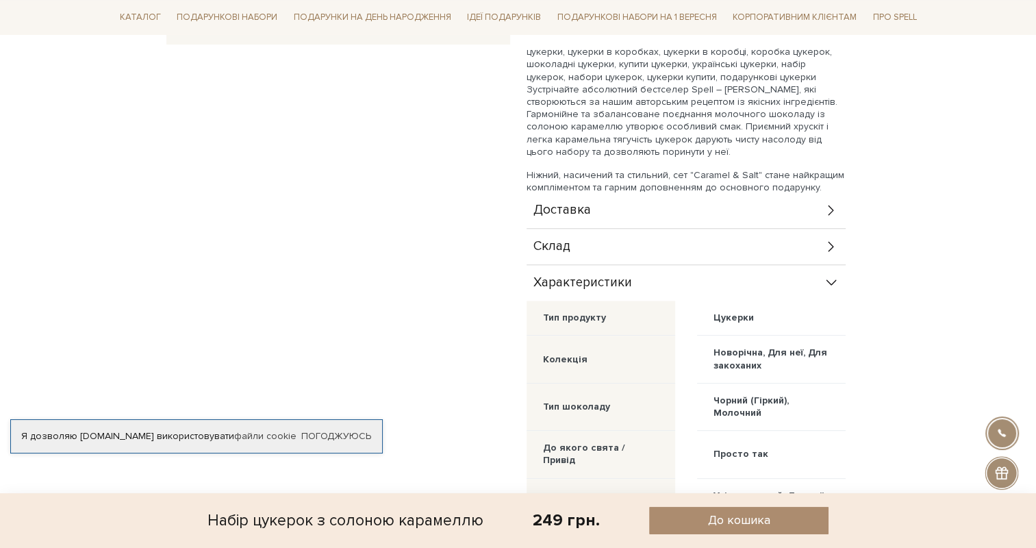
click at [769, 248] on div "Склад" at bounding box center [685, 247] width 319 height 36
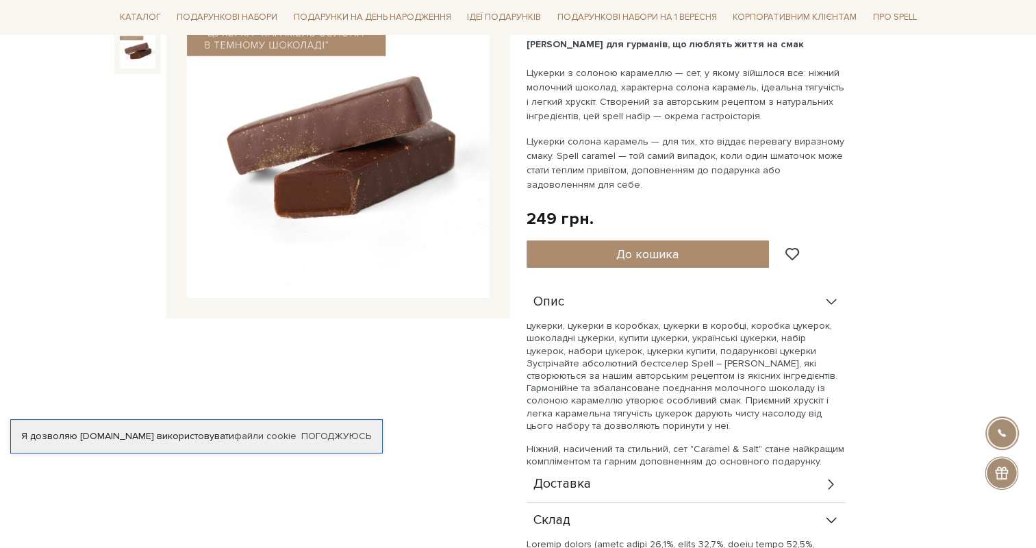
scroll to position [68, 0]
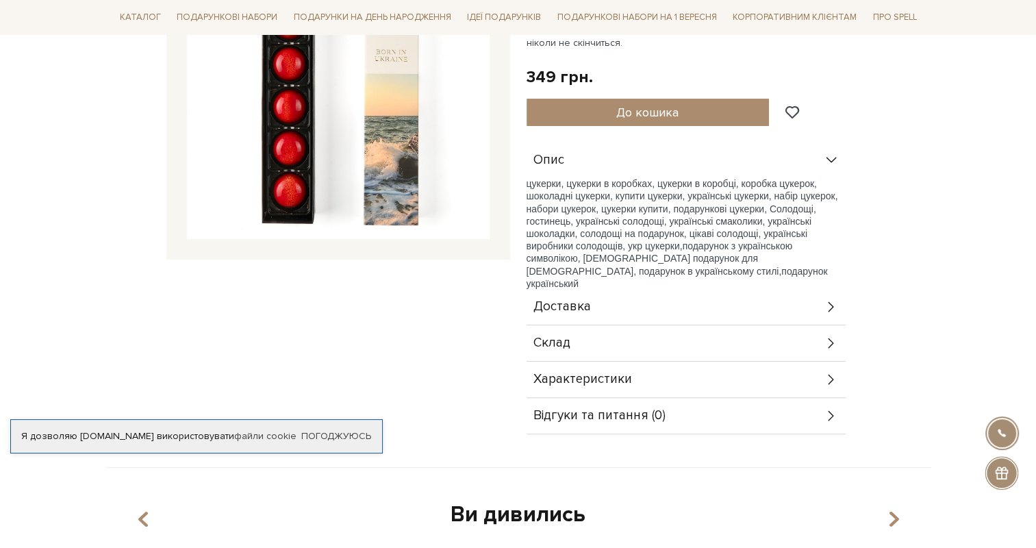
scroll to position [274, 0]
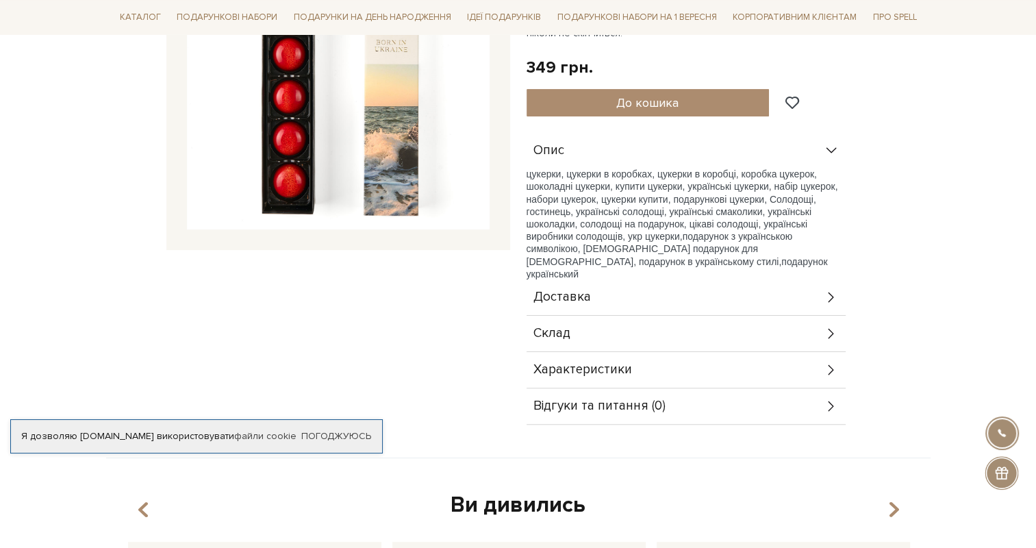
click at [832, 329] on icon at bounding box center [830, 333] width 15 height 15
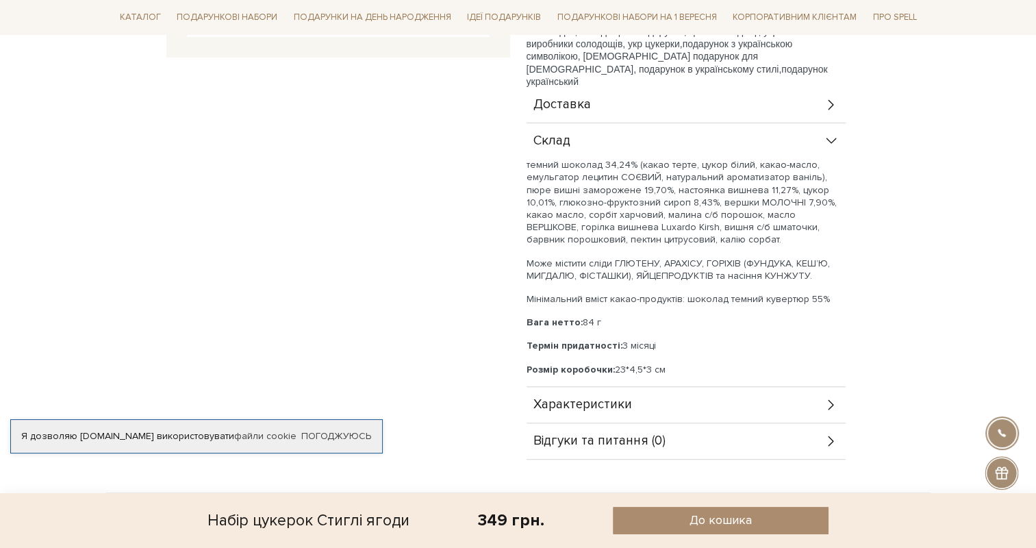
scroll to position [479, 0]
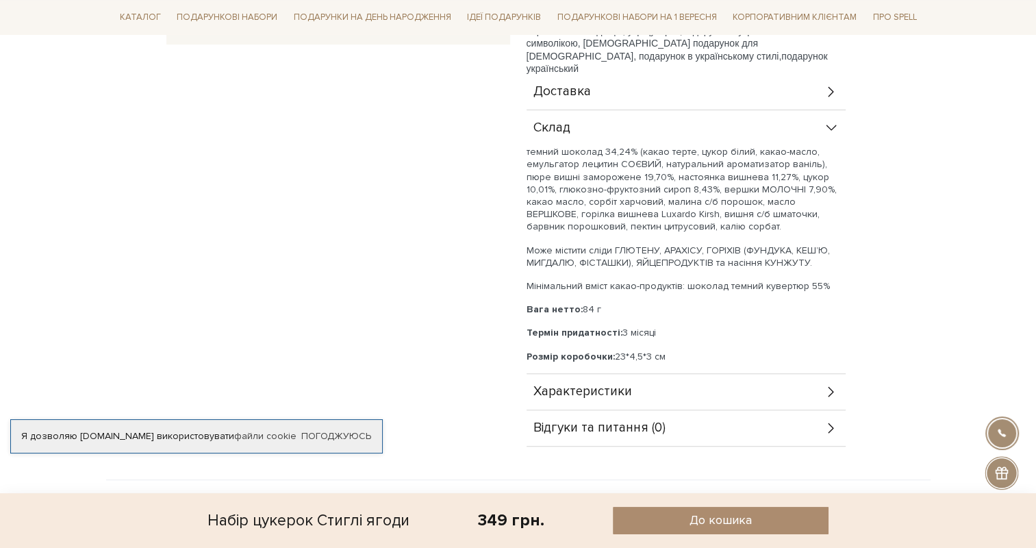
click at [832, 391] on icon at bounding box center [830, 391] width 15 height 15
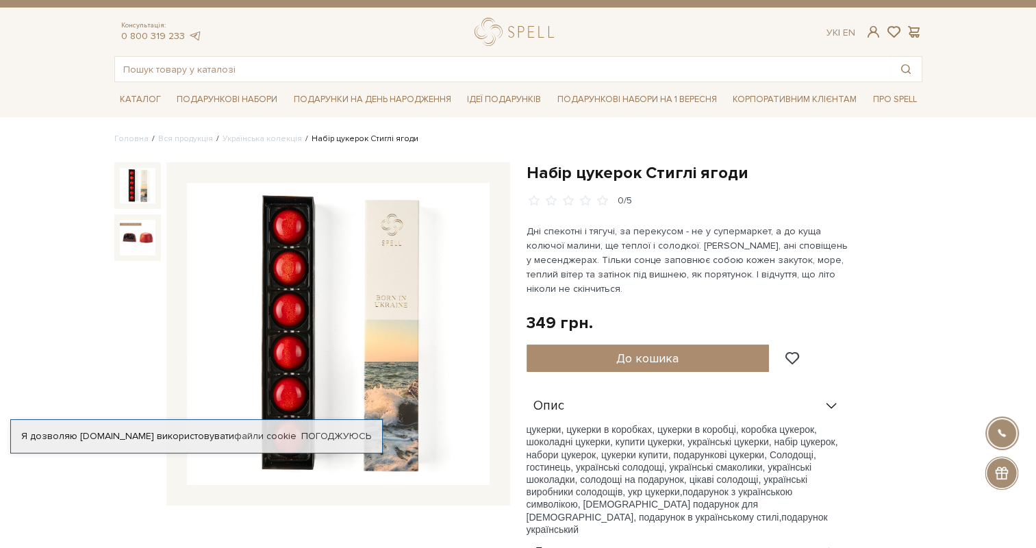
scroll to position [0, 0]
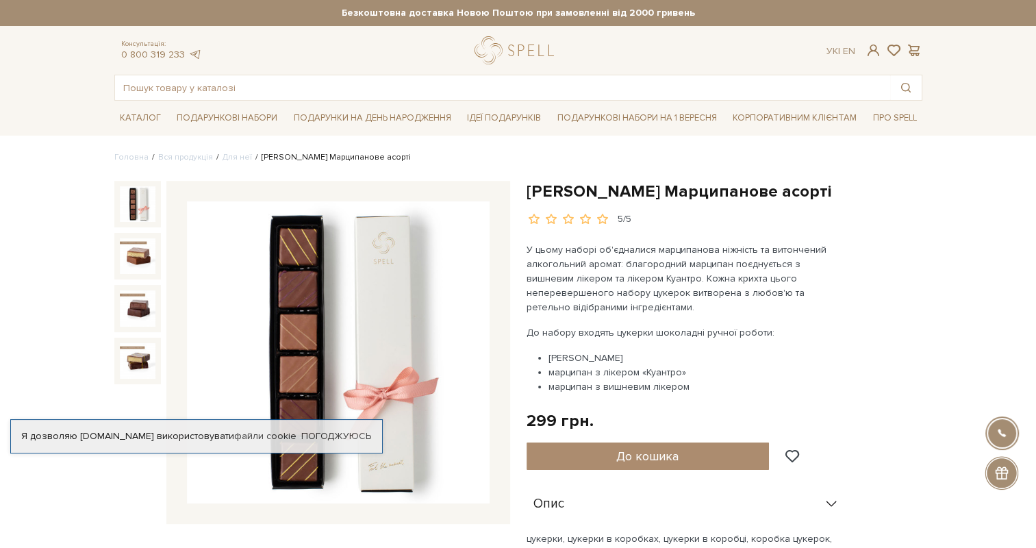
click at [129, 207] on img at bounding box center [138, 204] width 36 height 36
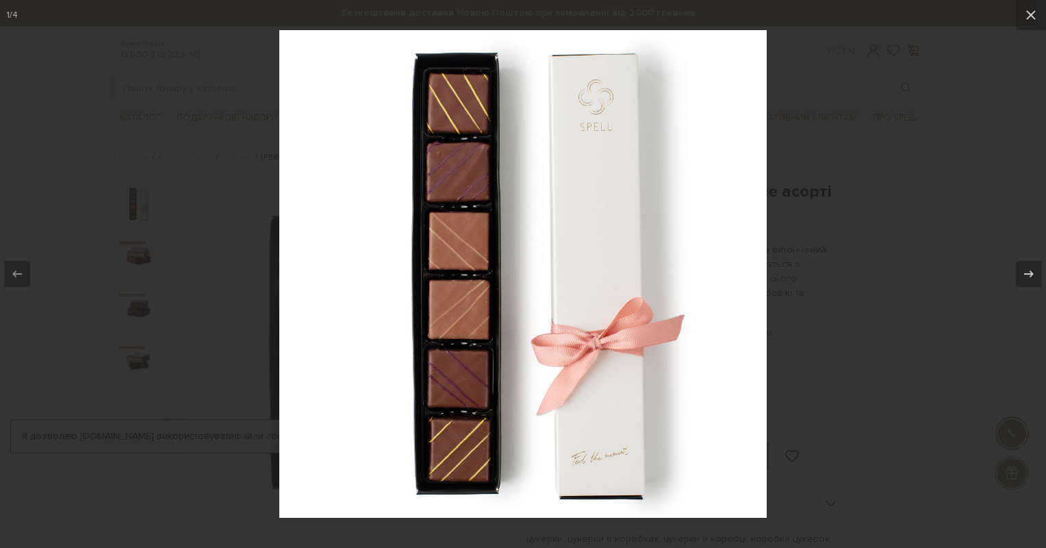
click at [22, 325] on div at bounding box center [523, 274] width 1046 height 548
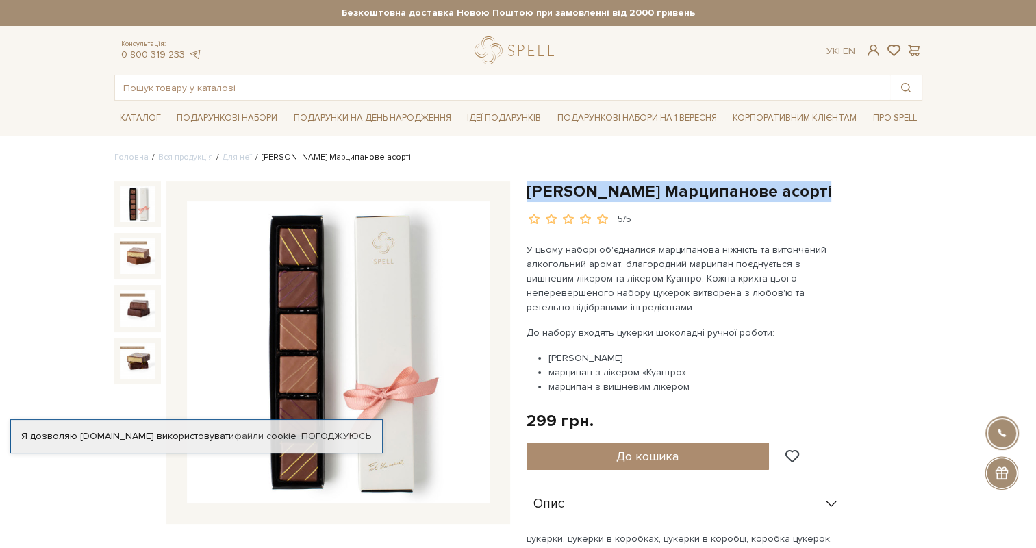
drag, startPoint x: 818, startPoint y: 190, endPoint x: 524, endPoint y: 189, distance: 294.3
click at [524, 189] on div "[PERSON_NAME] Марципанове асорті 5/5 У цьому наборі об'єдналися марципанова ніж…" at bounding box center [724, 454] width 412 height 546
copy h1 "[PERSON_NAME] Марципанове асорті"
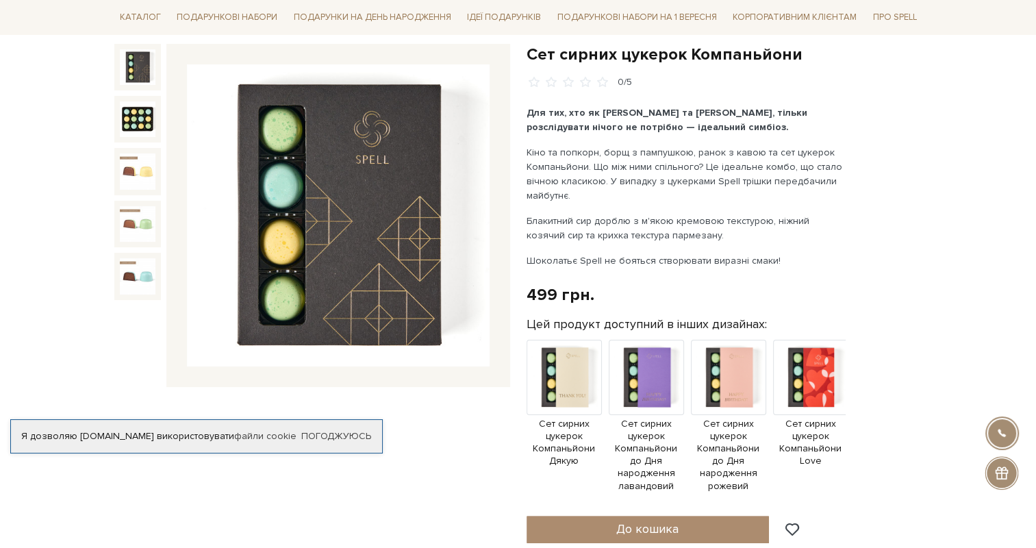
scroll to position [68, 0]
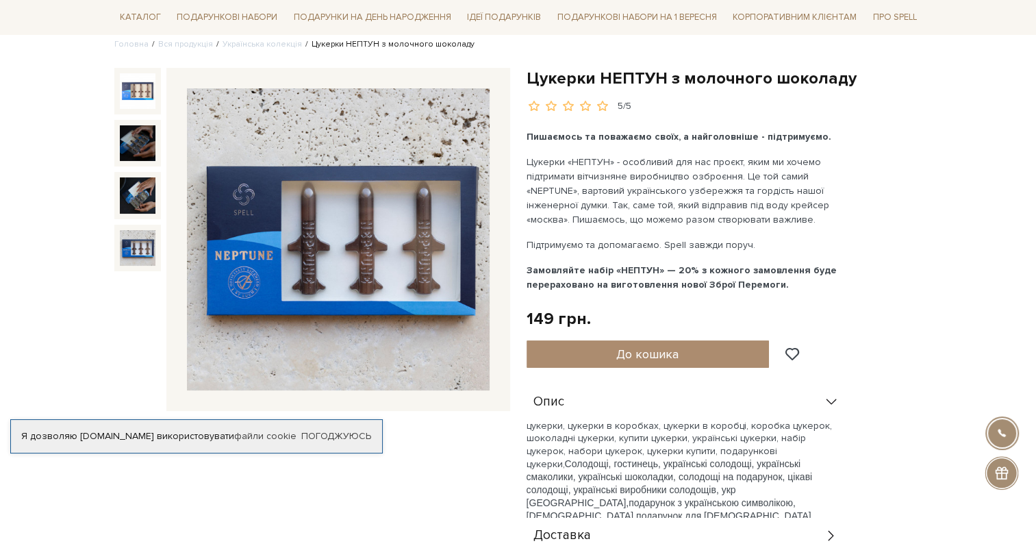
scroll to position [137, 0]
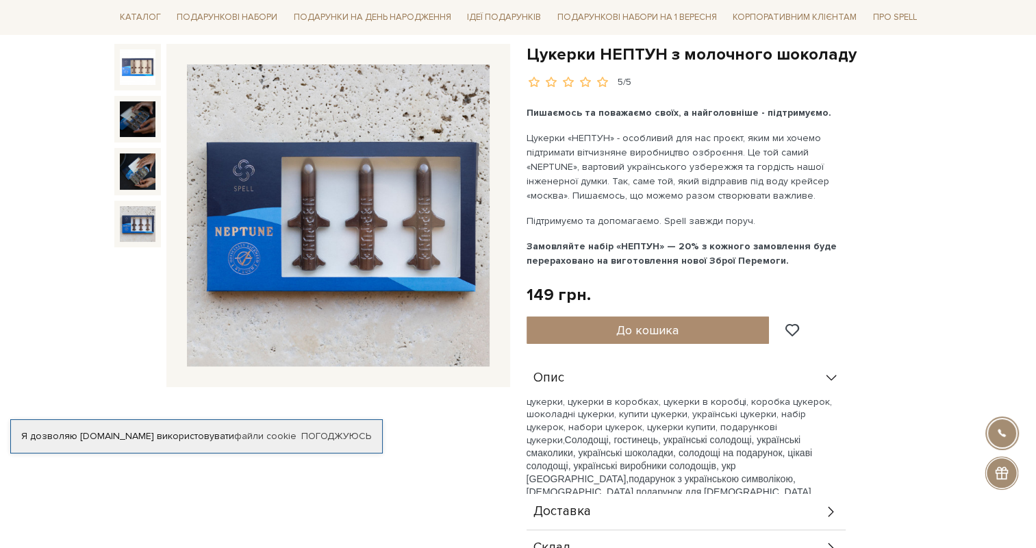
click at [468, 501] on div "Цукерки НЕПТУН з молочного шоколаду 5/5" at bounding box center [312, 341] width 412 height 595
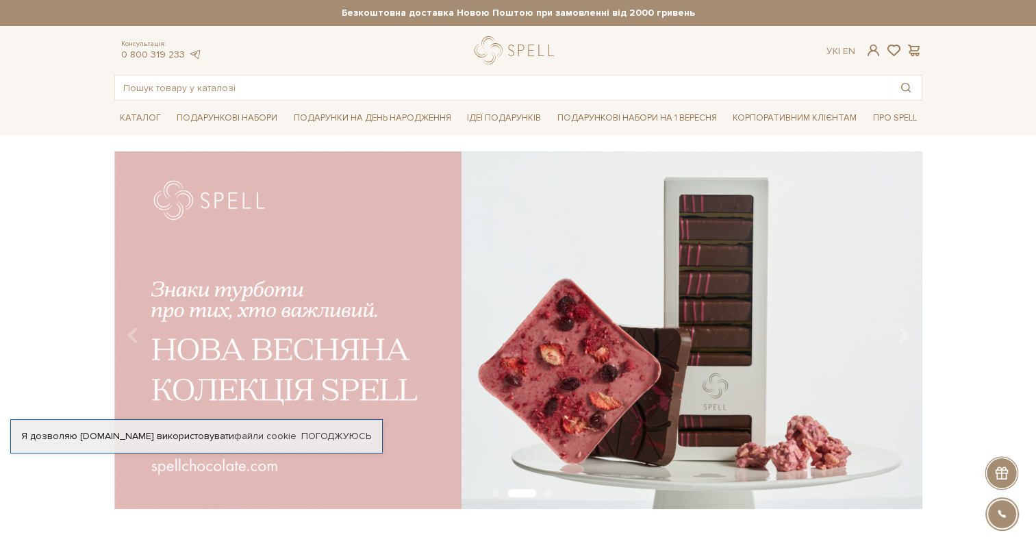
click at [875, 58] on div "Консультація: 0 800 319 233 Ук | En |" at bounding box center [518, 50] width 824 height 28
click at [877, 49] on span at bounding box center [872, 50] width 16 height 14
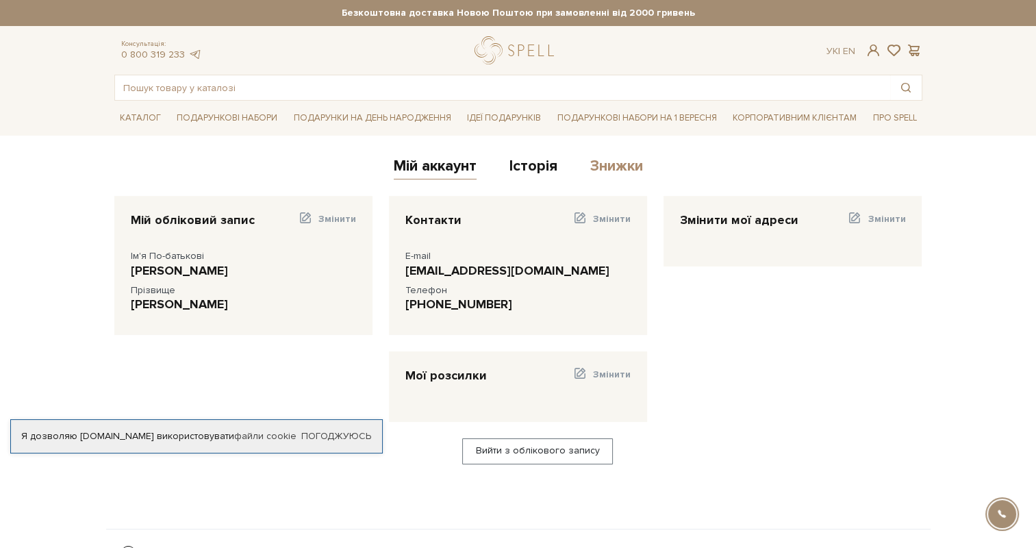
click at [608, 172] on link "Знижки" at bounding box center [616, 168] width 53 height 23
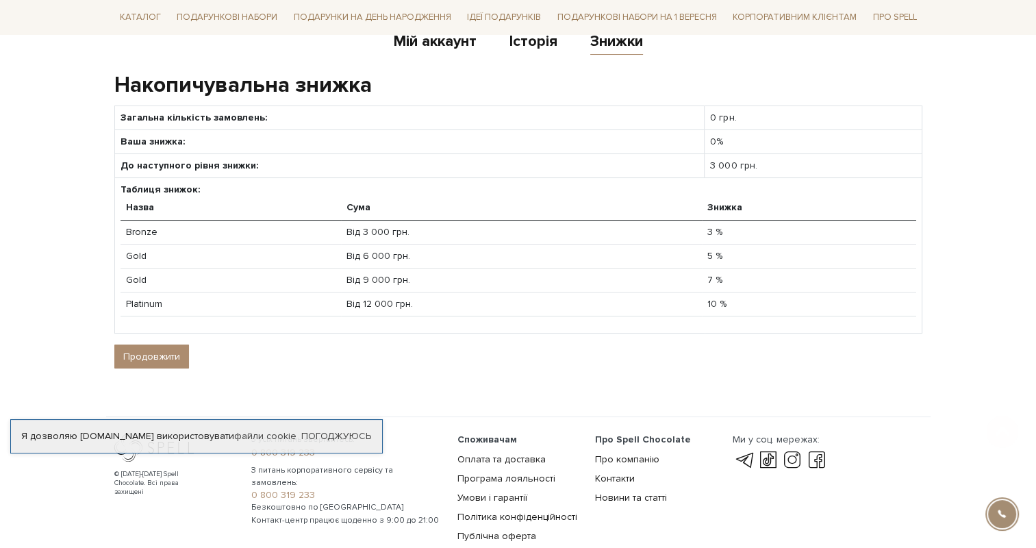
scroll to position [137, 0]
